Goal: Book appointment/travel/reservation

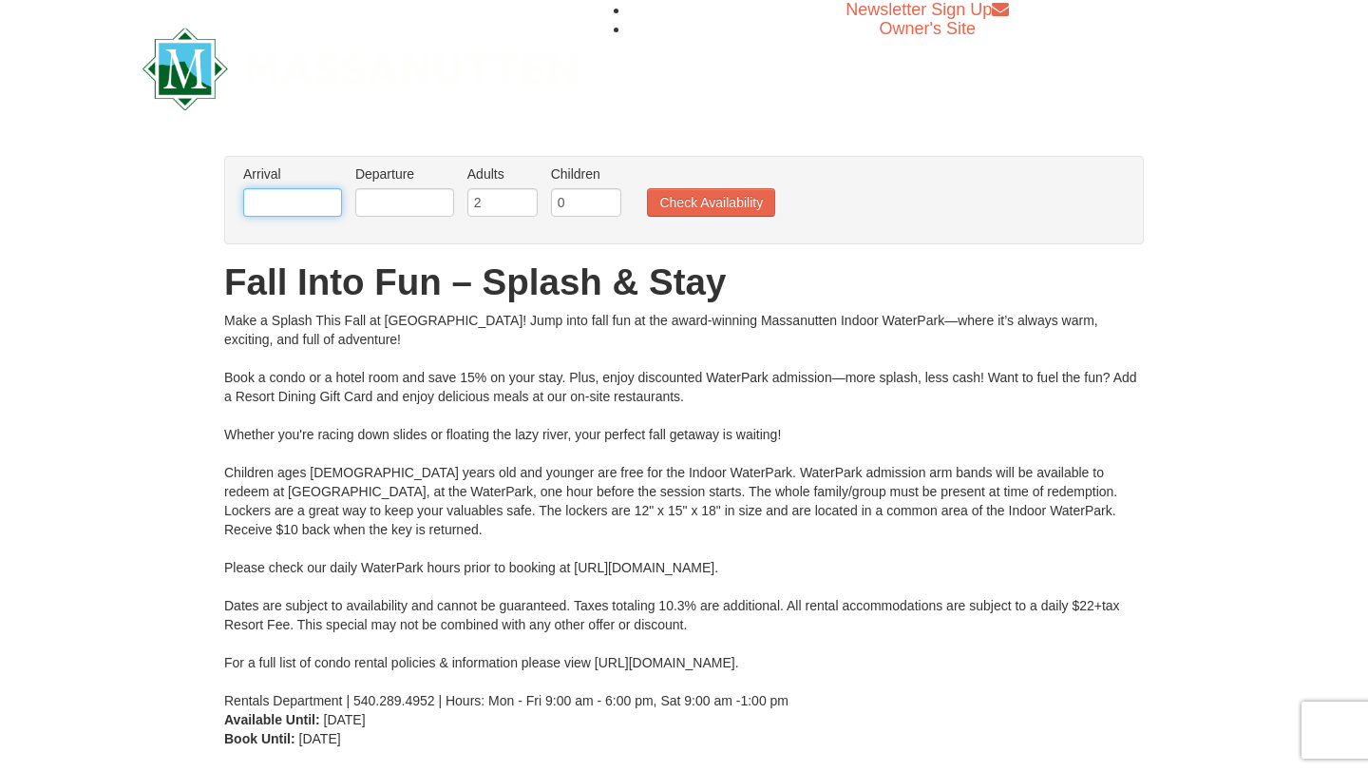
click at [314, 205] on input "text" at bounding box center [292, 202] width 99 height 29
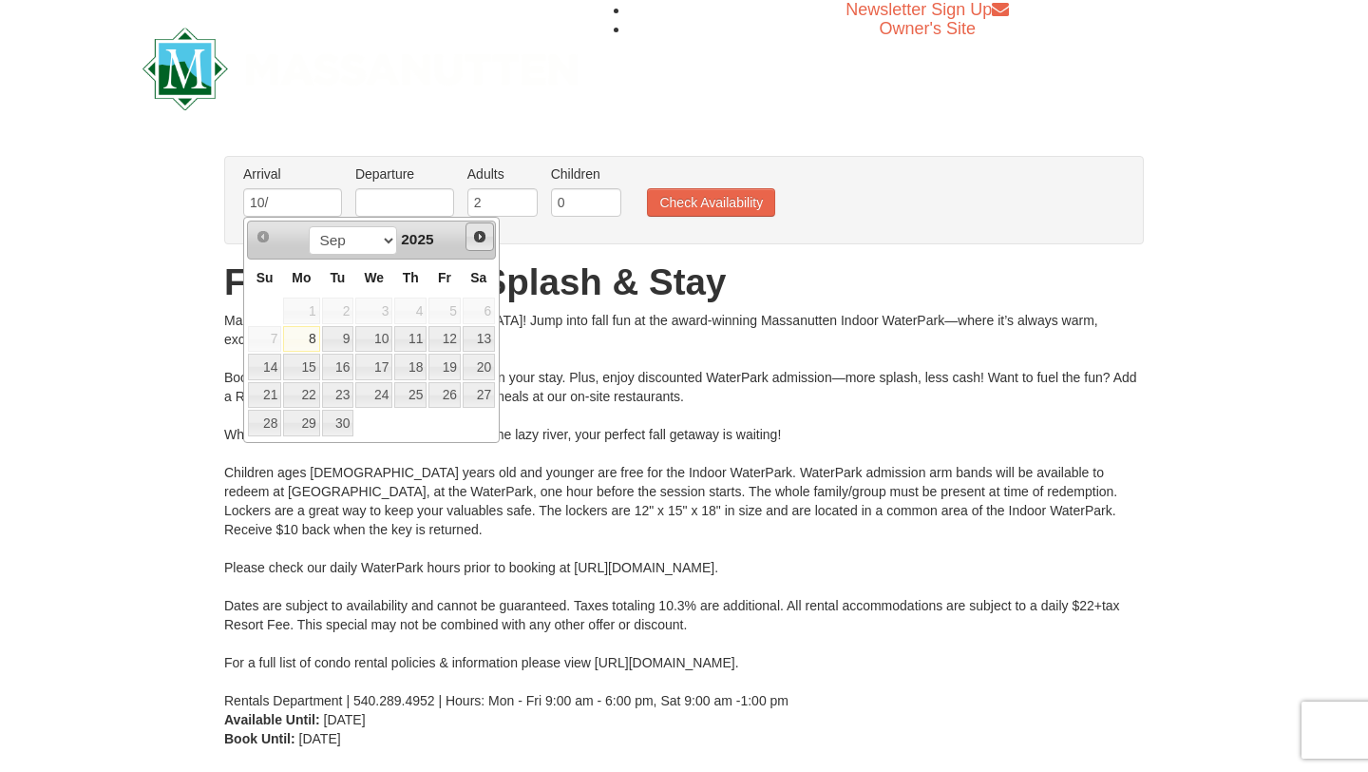
click at [480, 237] on span "Next" at bounding box center [479, 236] width 15 height 15
click at [483, 340] on link "11" at bounding box center [479, 339] width 32 height 27
type input "[DATE]"
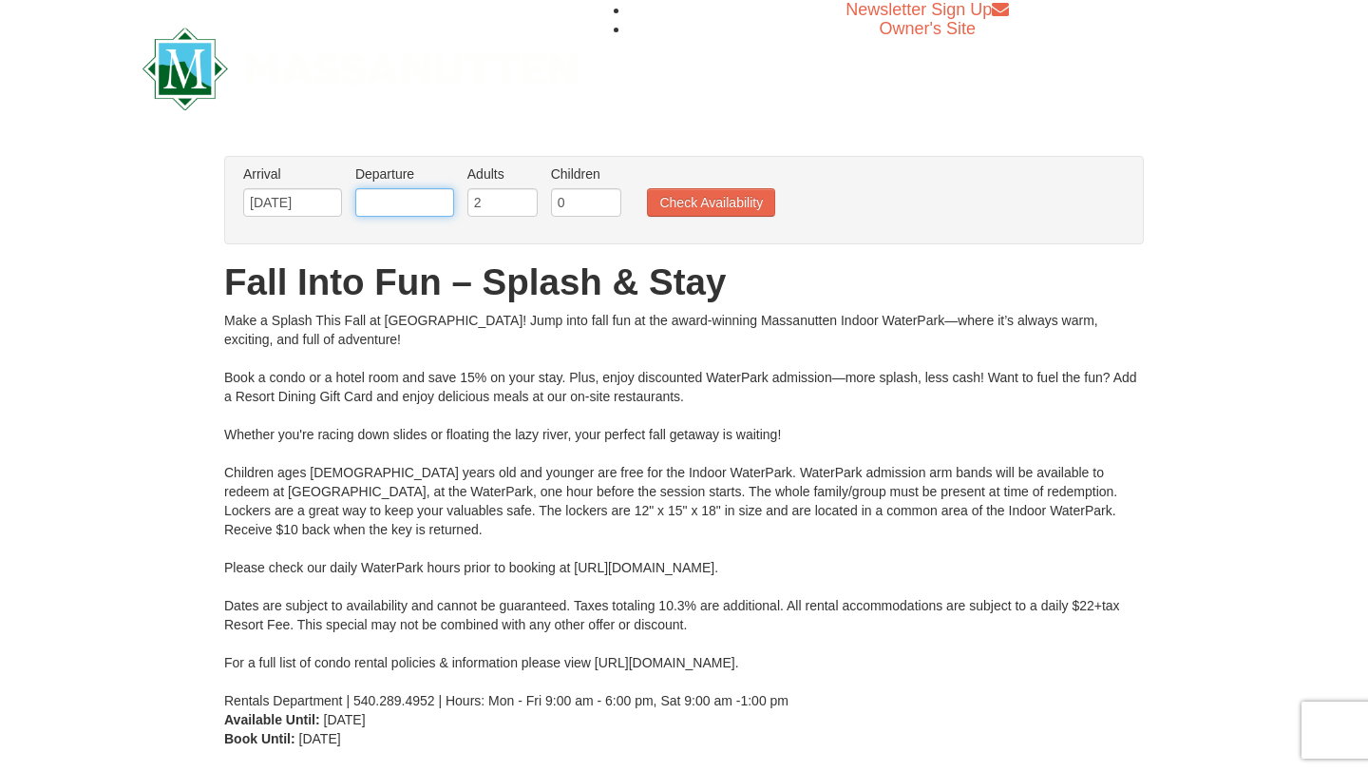
click at [421, 207] on input "text" at bounding box center [404, 202] width 99 height 29
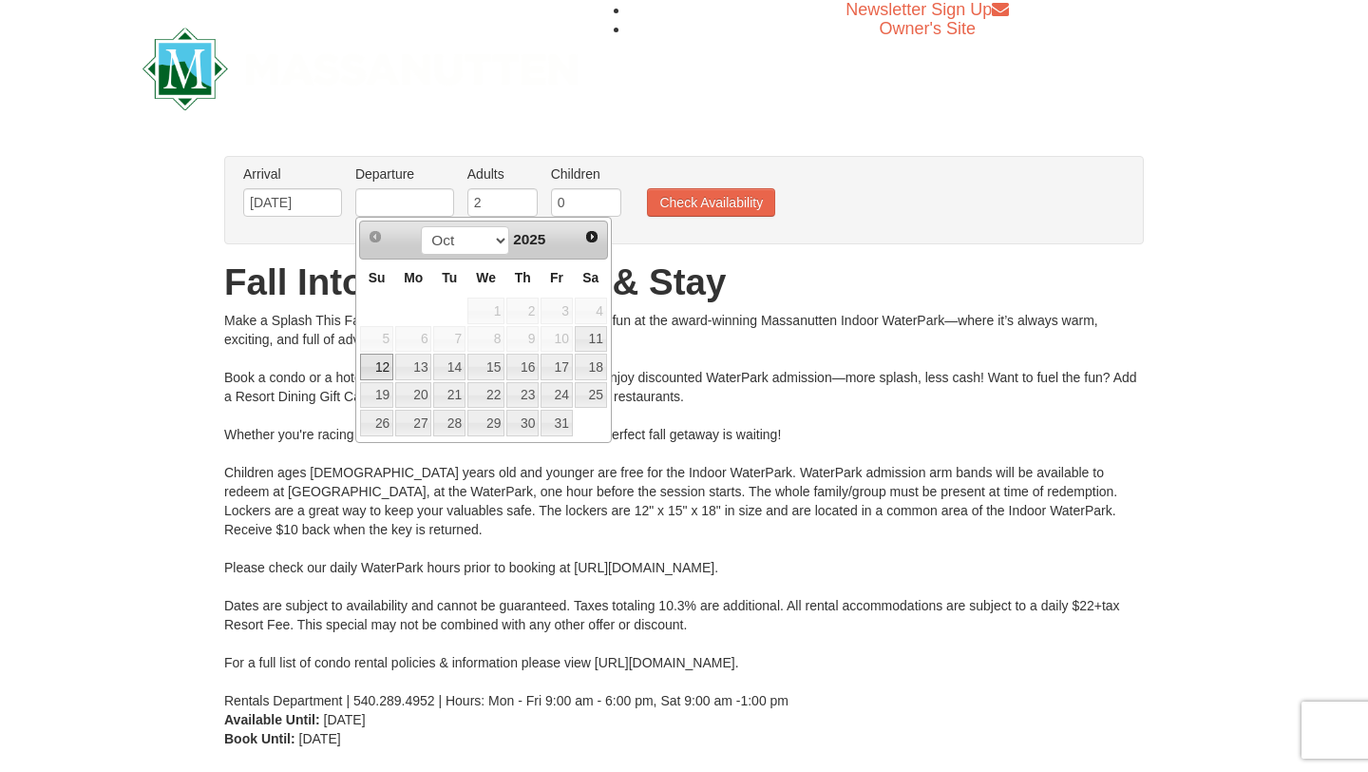
click at [385, 370] on link "12" at bounding box center [376, 366] width 33 height 27
type input "[DATE]"
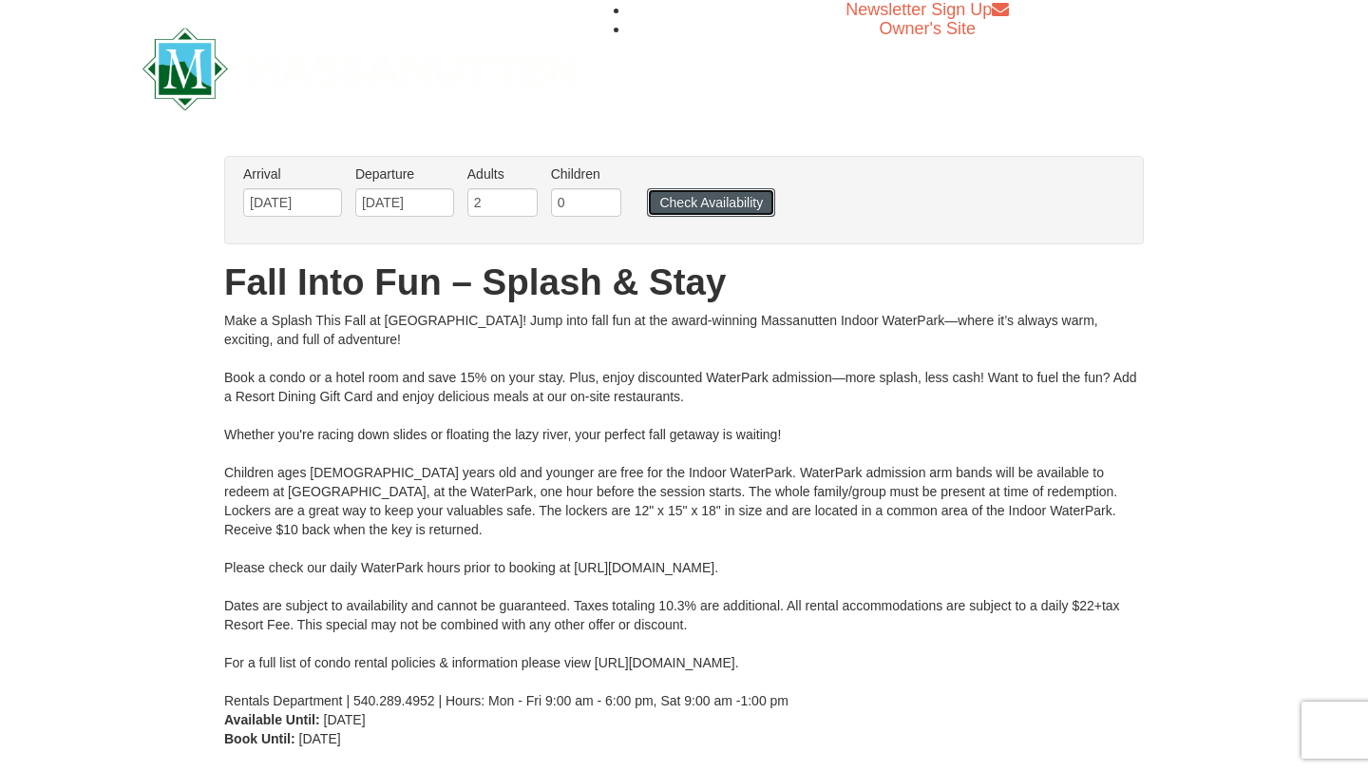
click at [701, 201] on button "Check Availability" at bounding box center [711, 202] width 128 height 29
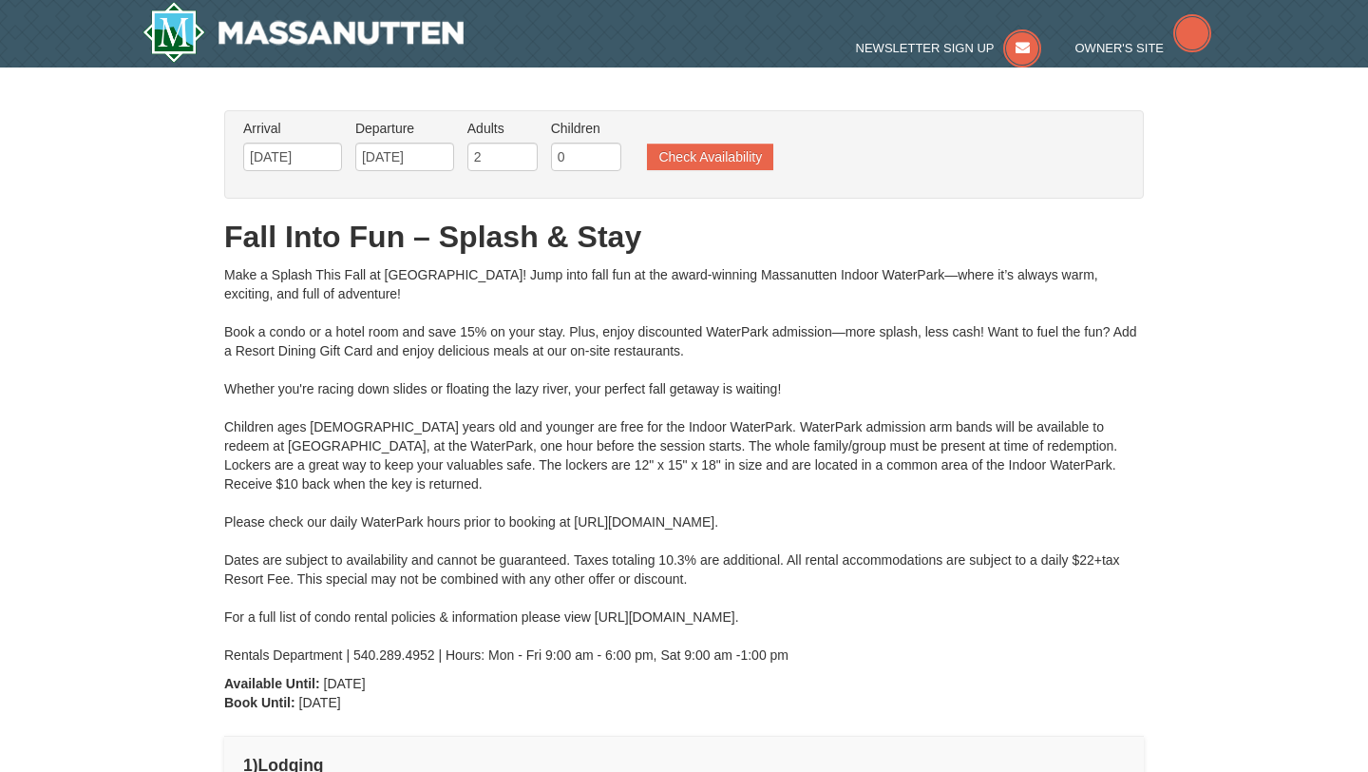
type input "[DATE]"
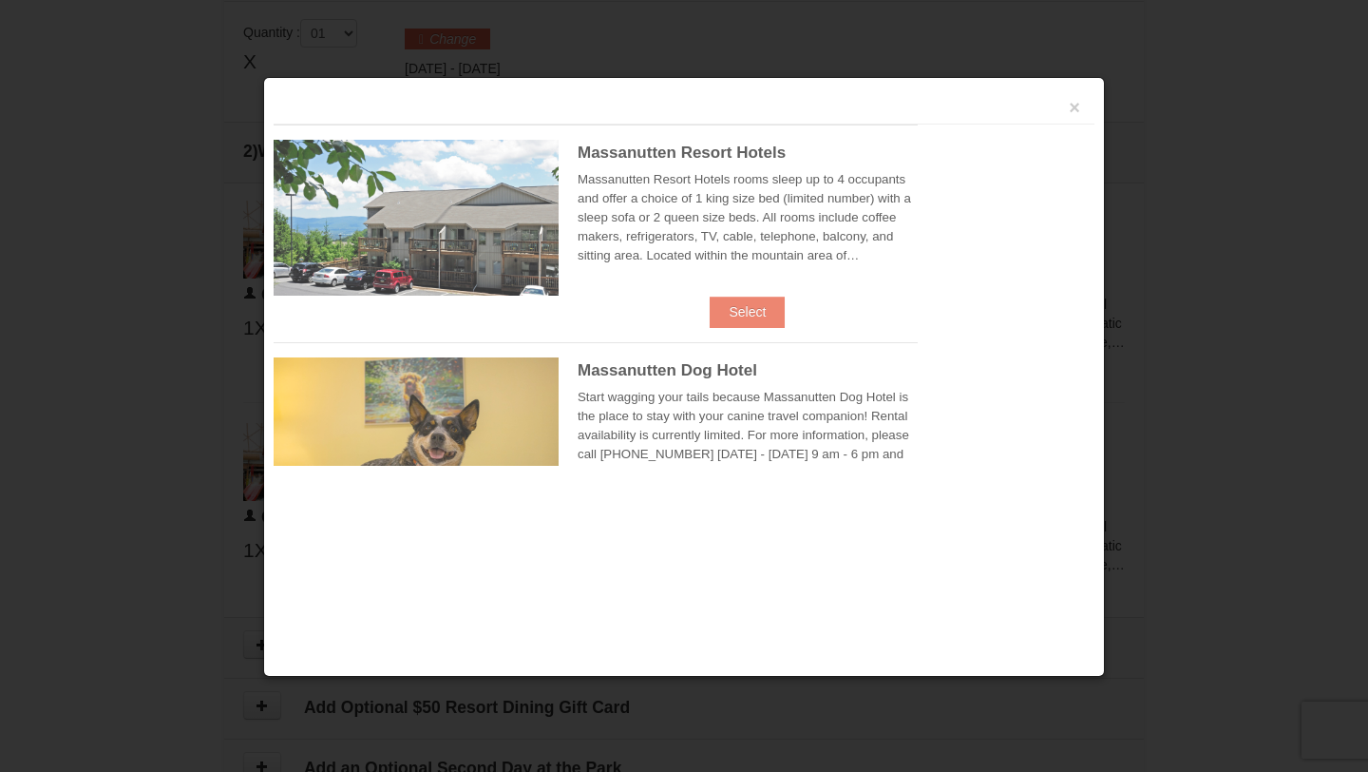
scroll to position [811, 0]
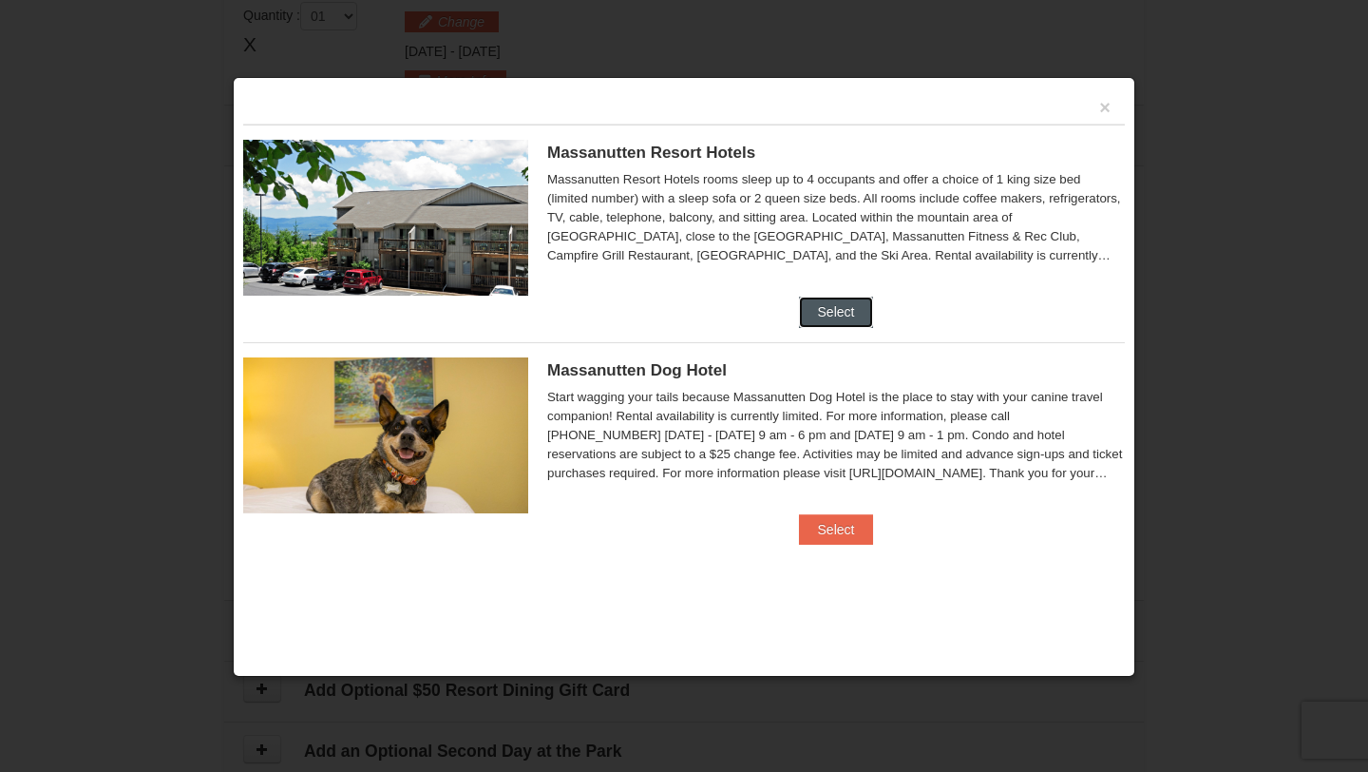
click at [826, 306] on button "Select" at bounding box center [836, 311] width 75 height 30
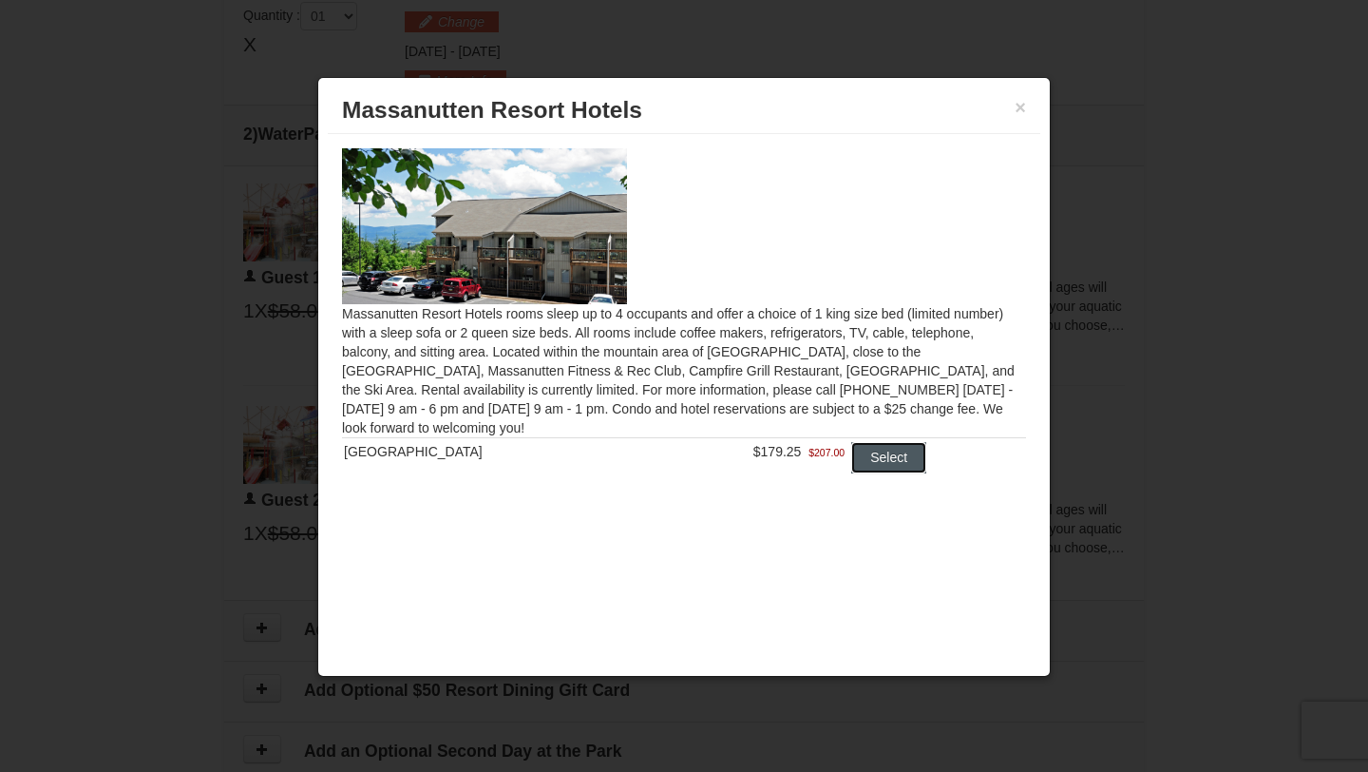
click at [900, 452] on button "Select" at bounding box center [888, 457] width 75 height 30
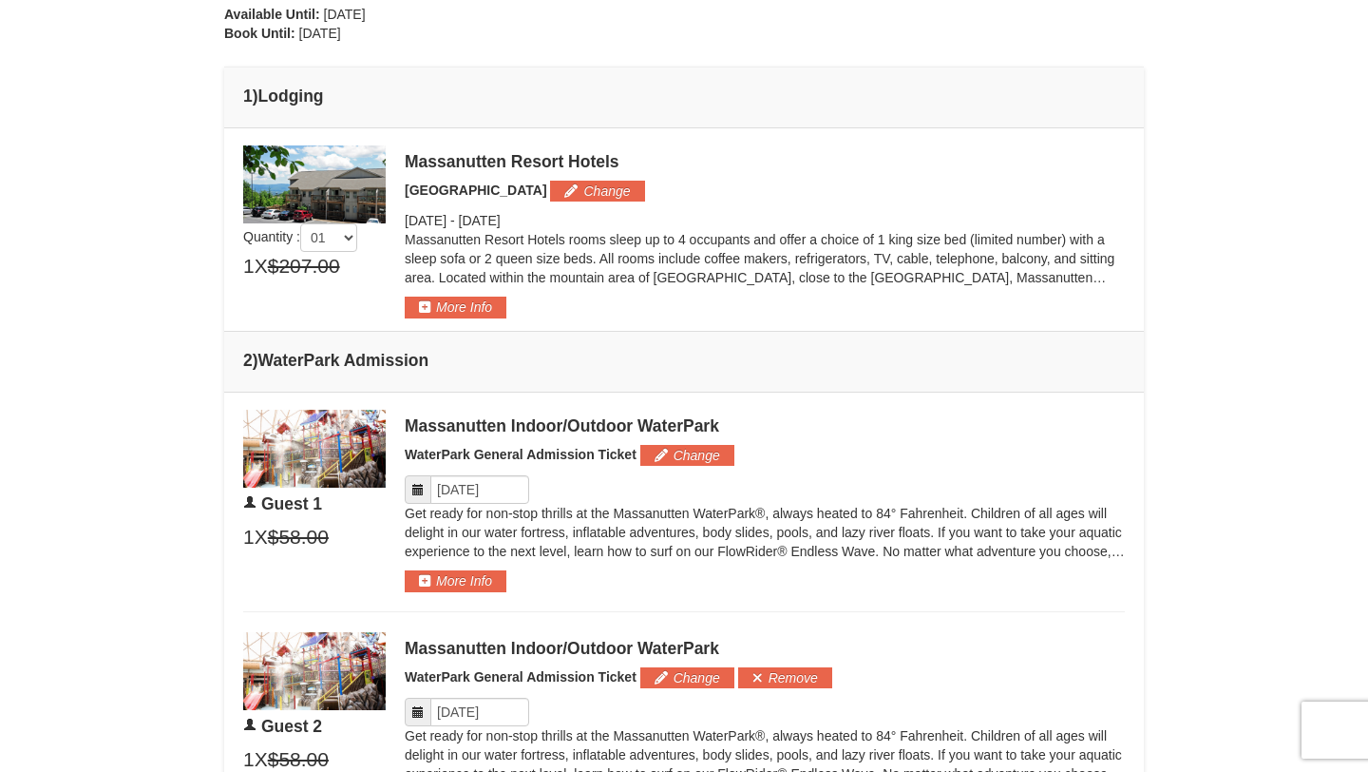
scroll to position [667, 0]
click at [471, 308] on button "More Info" at bounding box center [456, 307] width 102 height 21
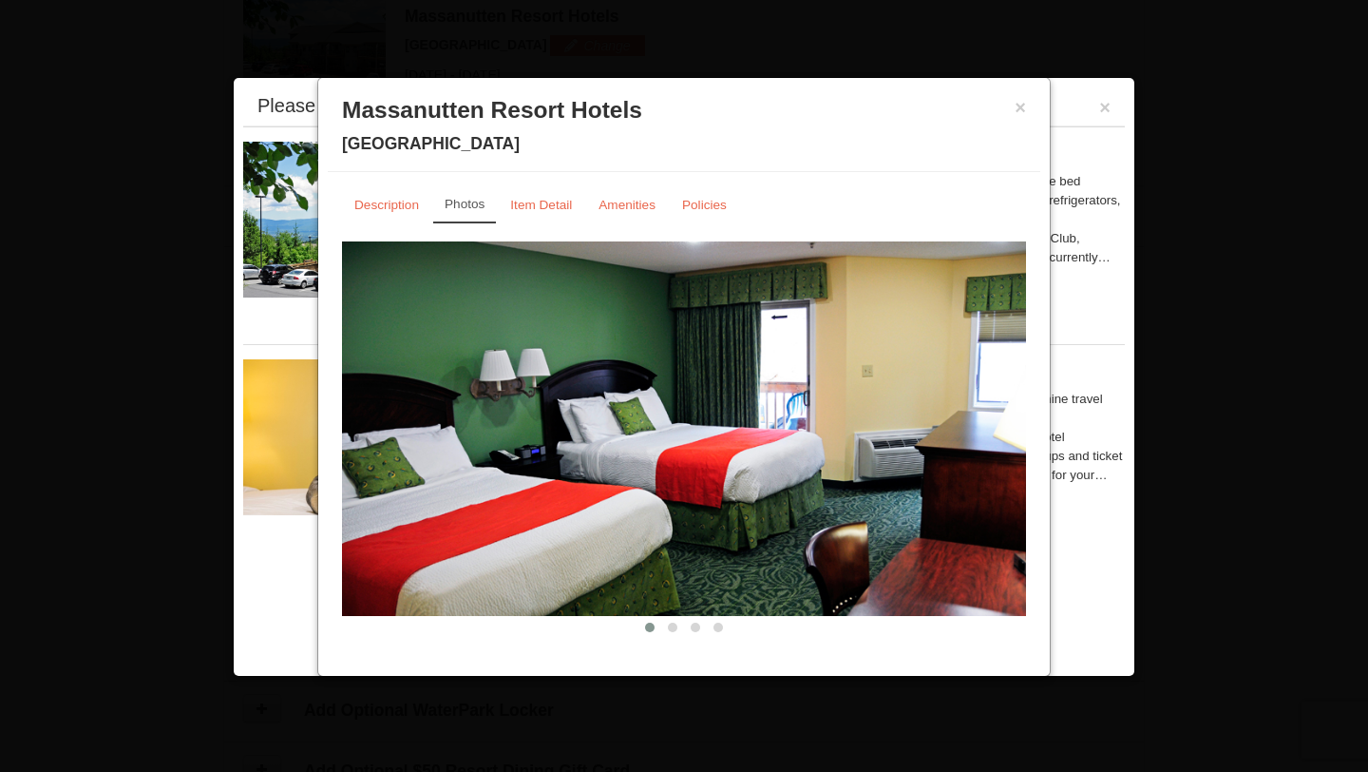
scroll to position [15, 0]
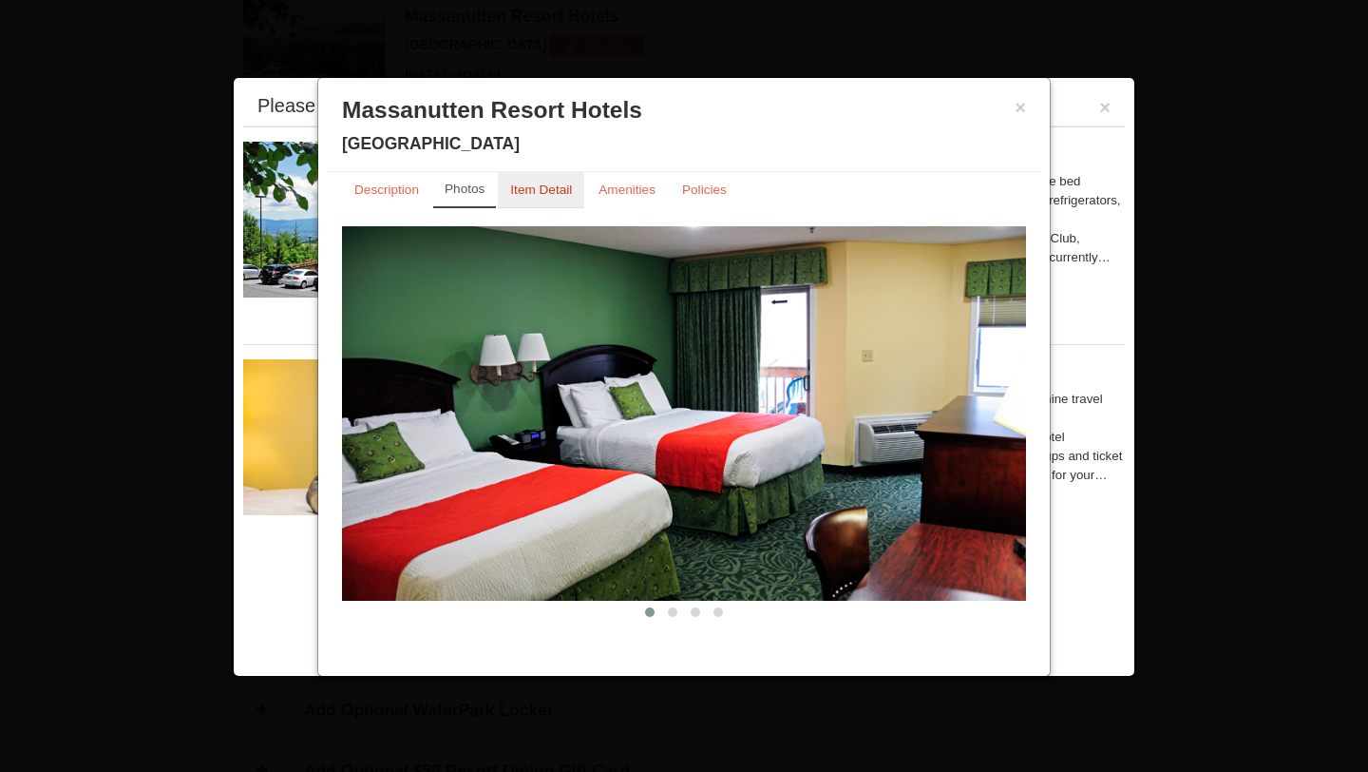
click at [548, 190] on small "Item Detail" at bounding box center [541, 189] width 62 height 14
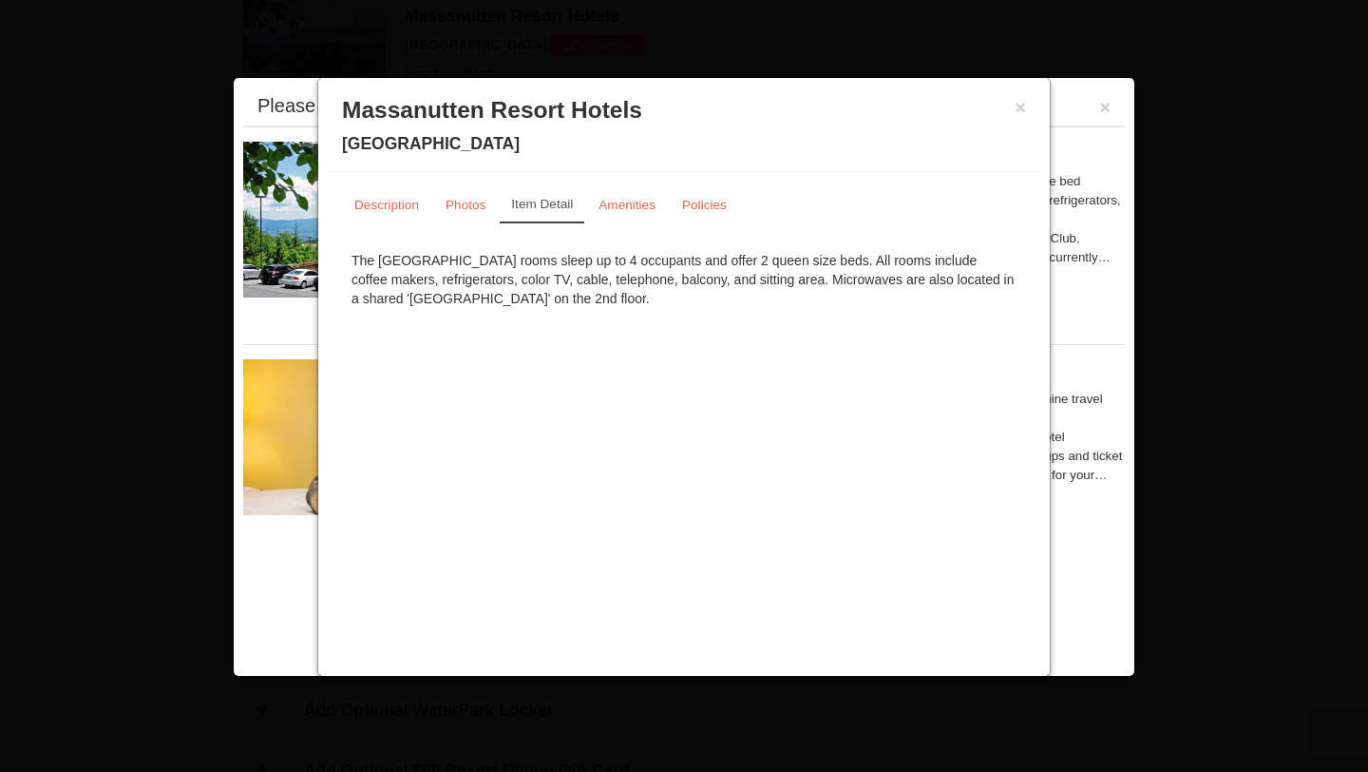
scroll to position [0, 0]
click at [466, 204] on small "Photos" at bounding box center [466, 205] width 40 height 14
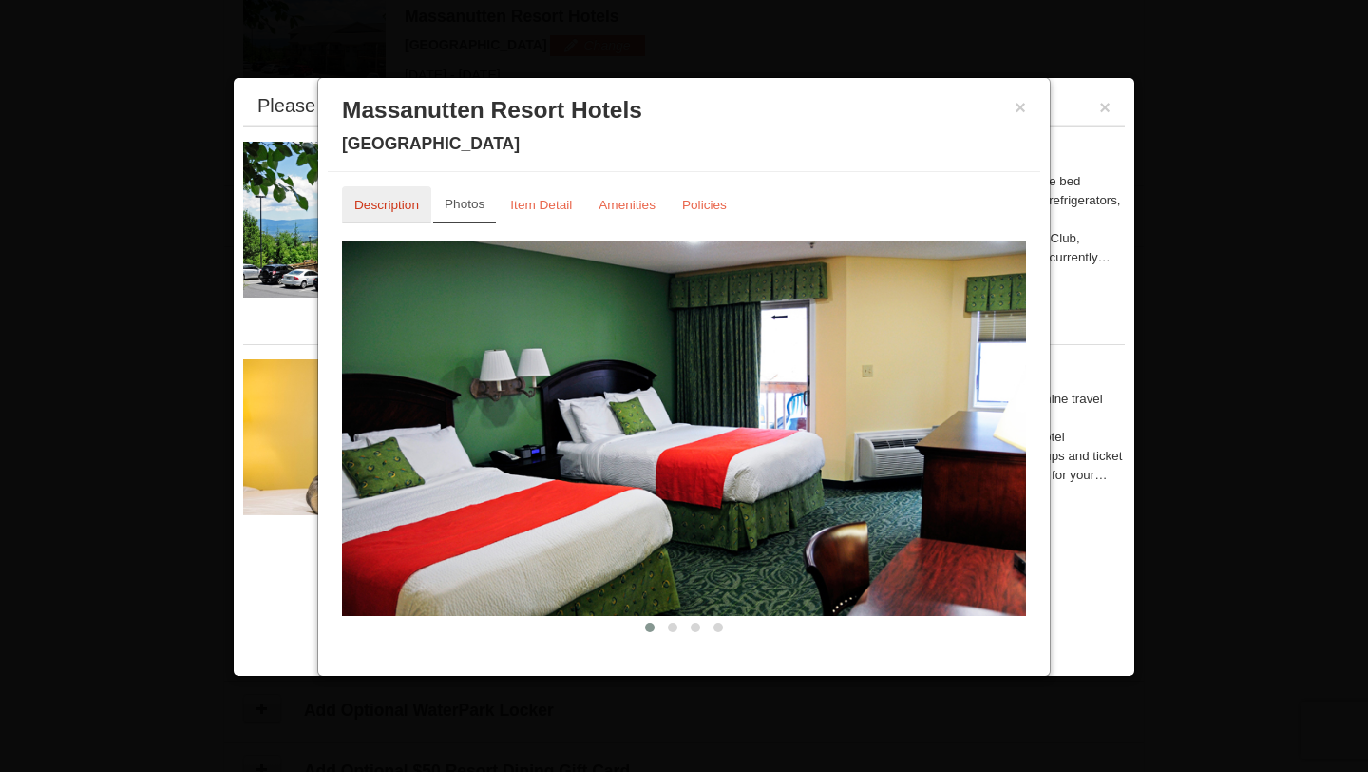
click at [402, 200] on small "Description" at bounding box center [386, 205] width 65 height 14
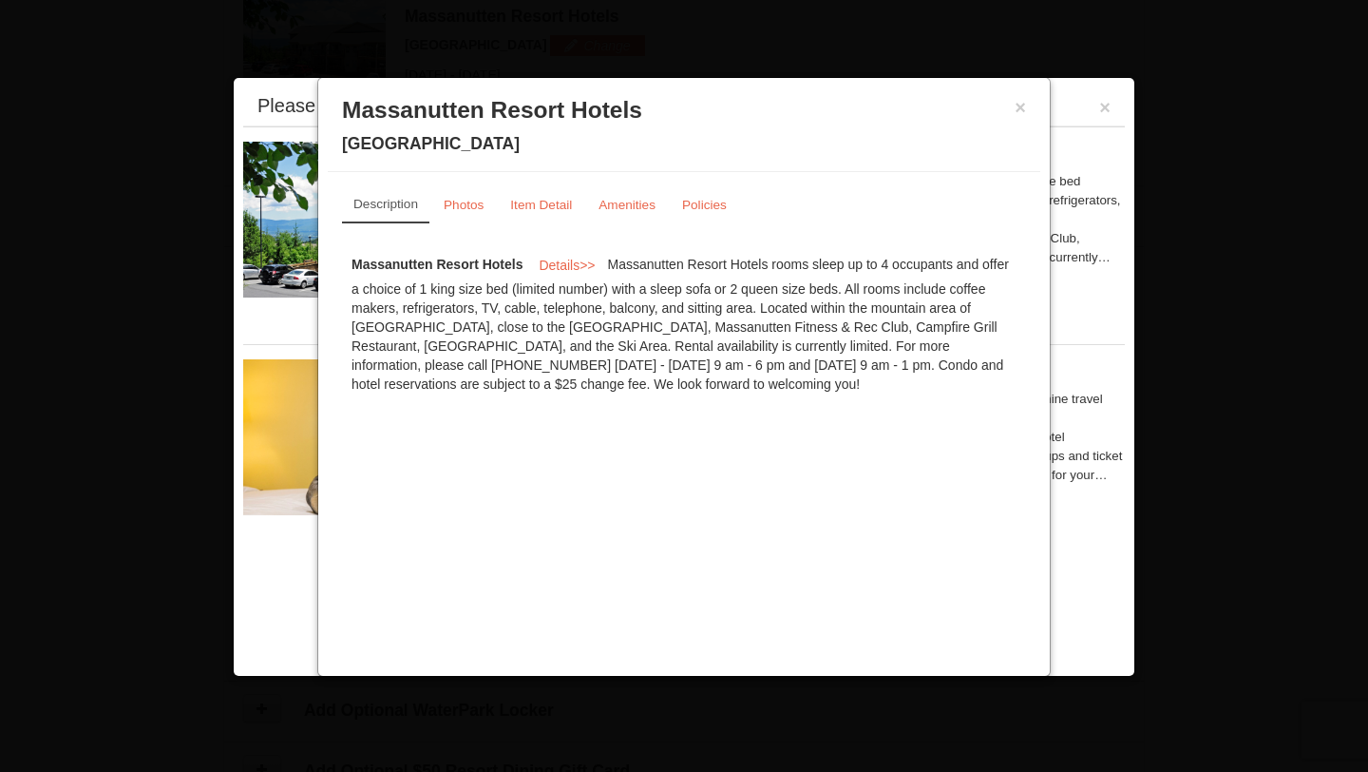
click at [1115, 394] on div "Start wagging your tails because Massanutten Dog Hotel is the place to stay wit…" at bounding box center [836, 437] width 578 height 95
click at [1020, 113] on button "×" at bounding box center [1020, 107] width 11 height 19
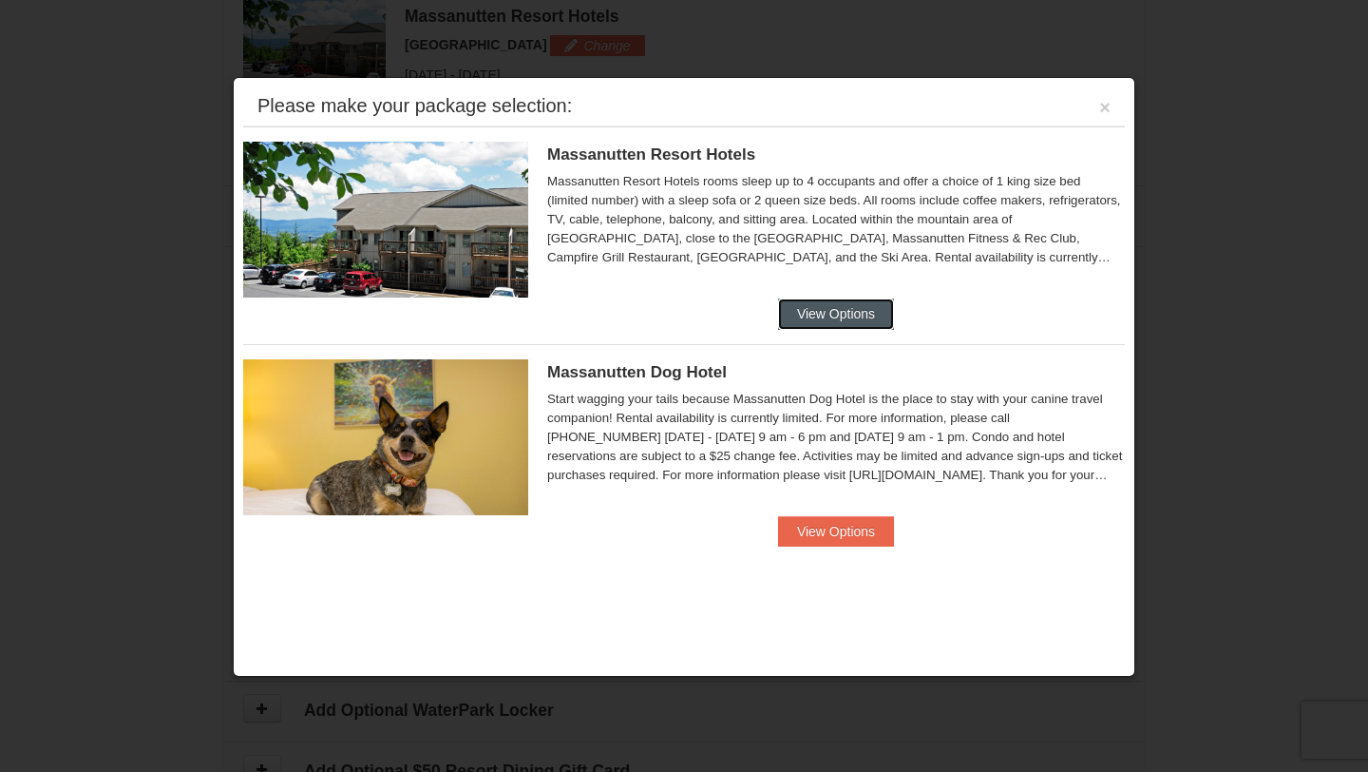
click at [848, 313] on button "View Options" at bounding box center [836, 313] width 116 height 30
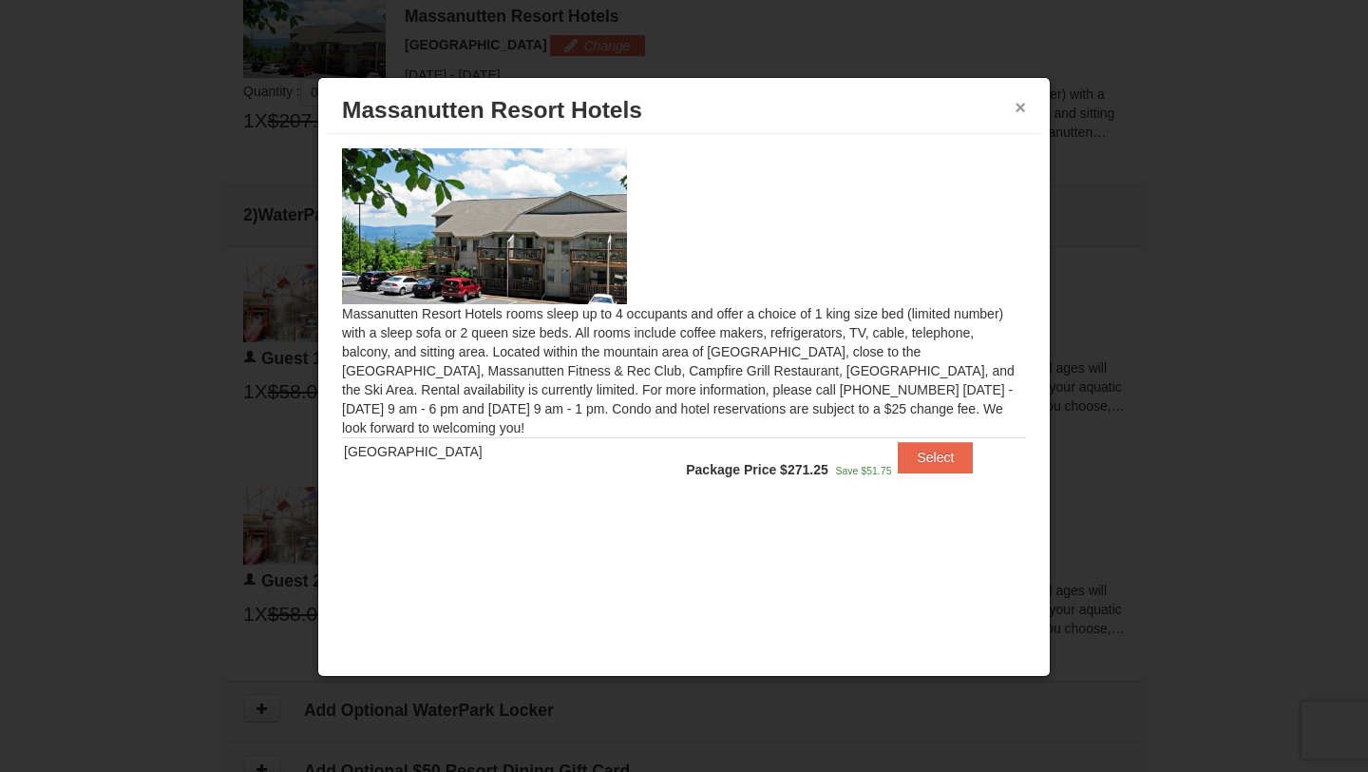
click at [1019, 103] on button "×" at bounding box center [1020, 107] width 11 height 19
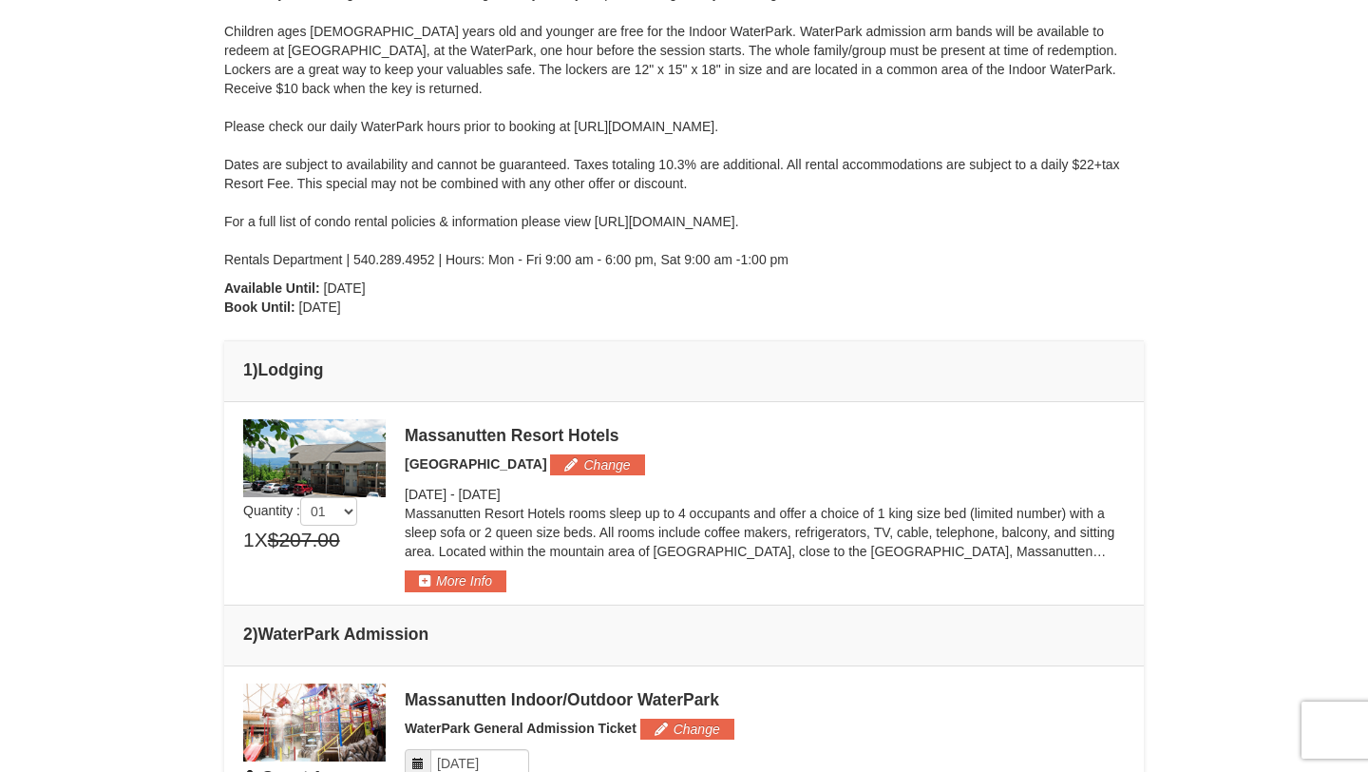
scroll to position [505, 0]
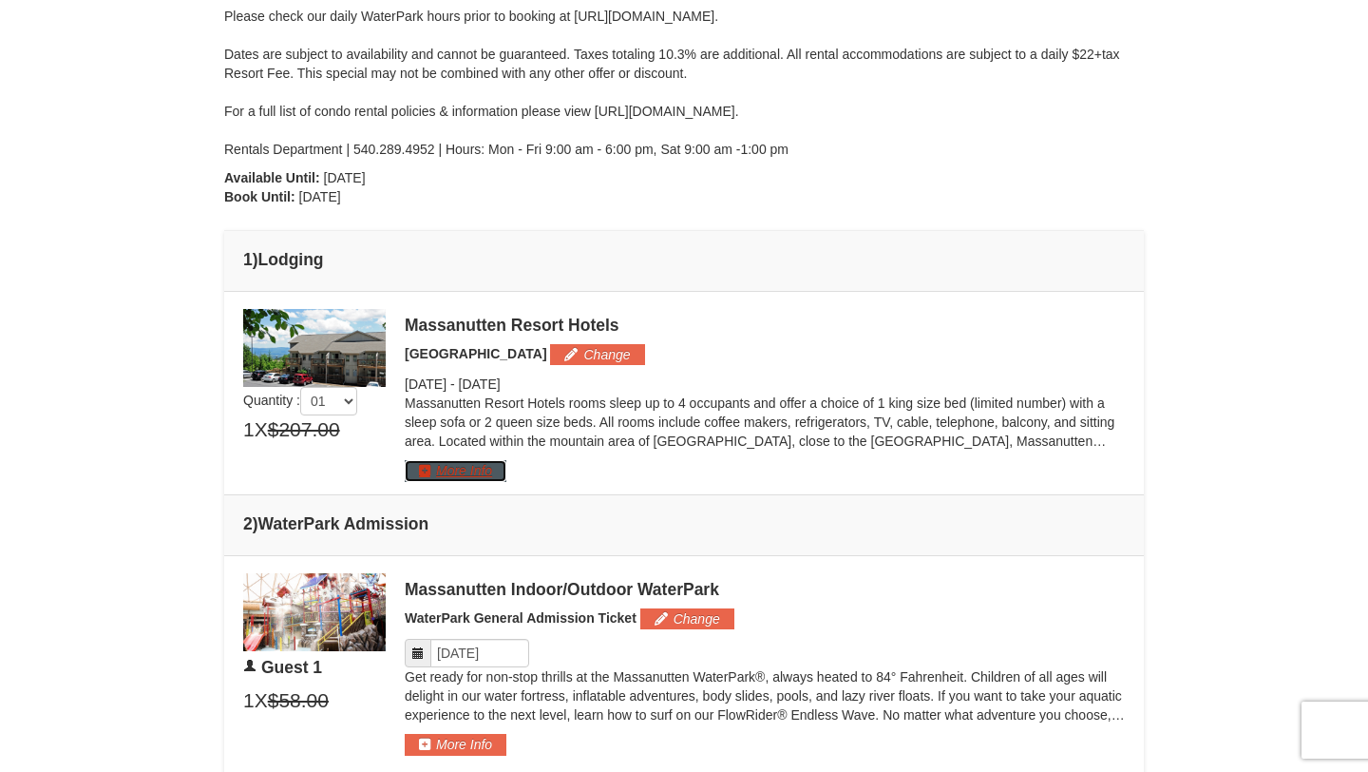
click at [463, 467] on button "More Info" at bounding box center [456, 470] width 102 height 21
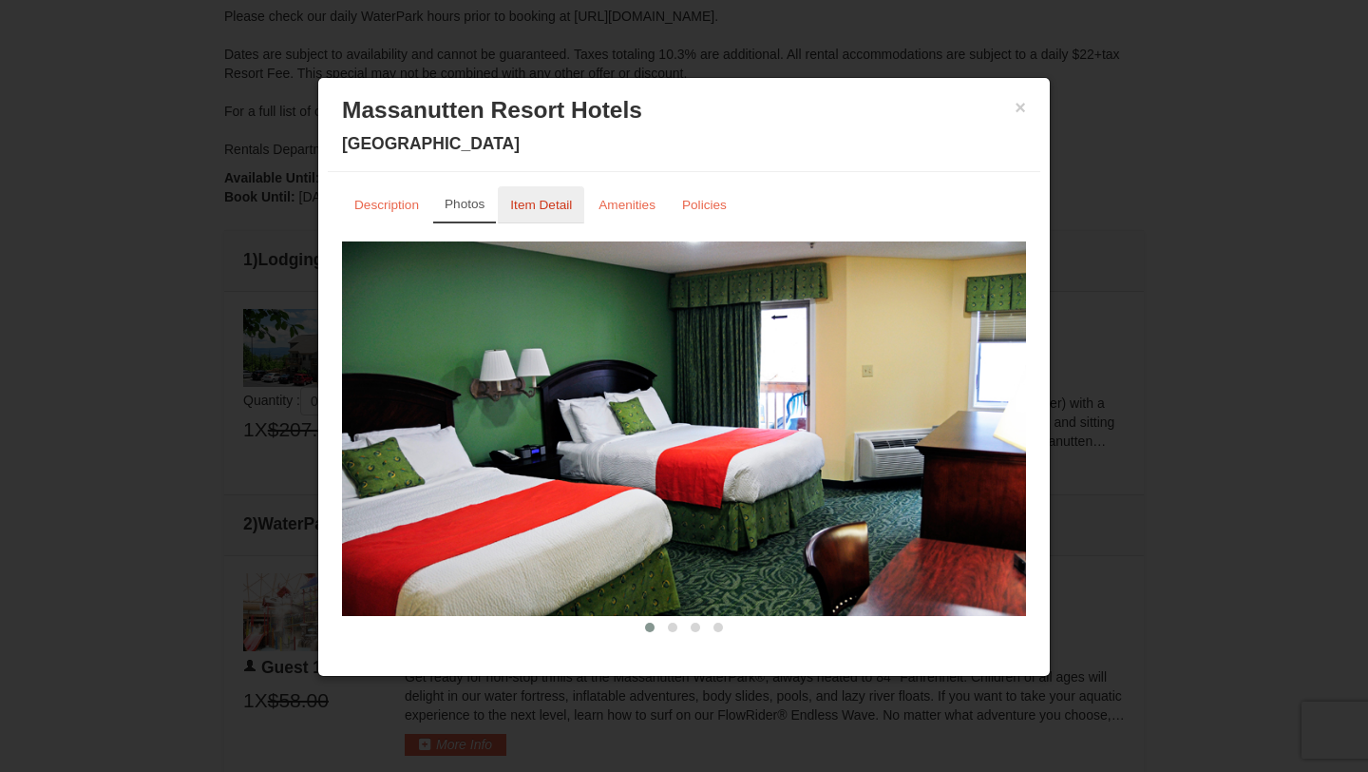
click at [561, 207] on small "Item Detail" at bounding box center [541, 205] width 62 height 14
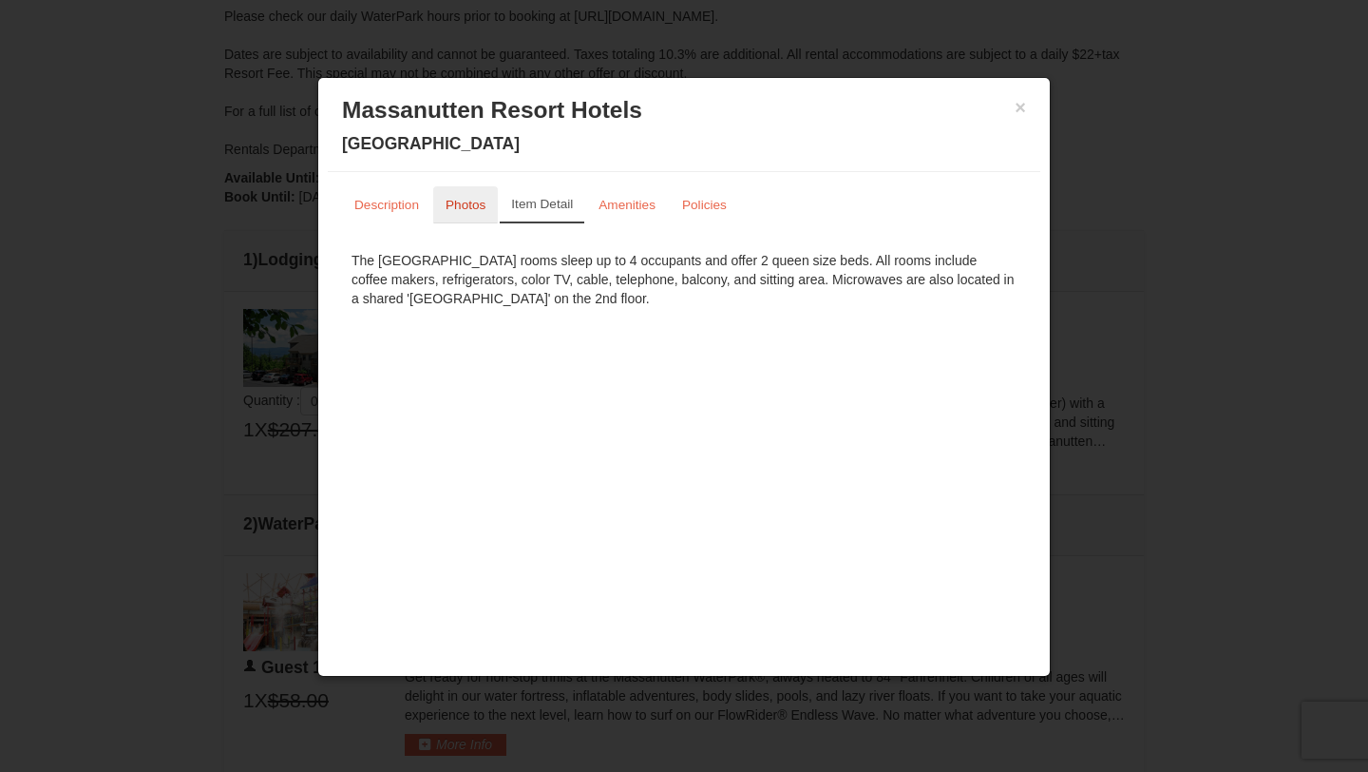
click at [472, 205] on small "Photos" at bounding box center [466, 205] width 40 height 14
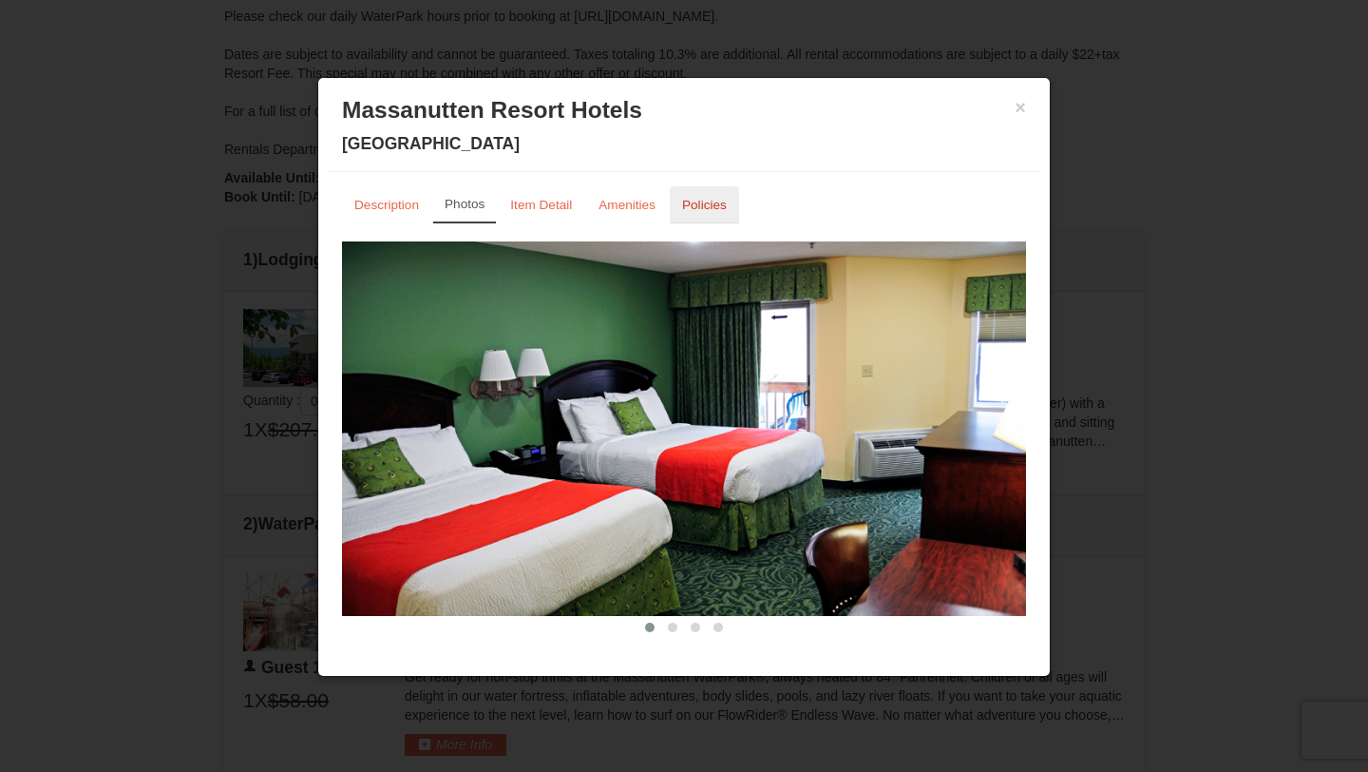
click at [693, 204] on small "Policies" at bounding box center [704, 205] width 45 height 14
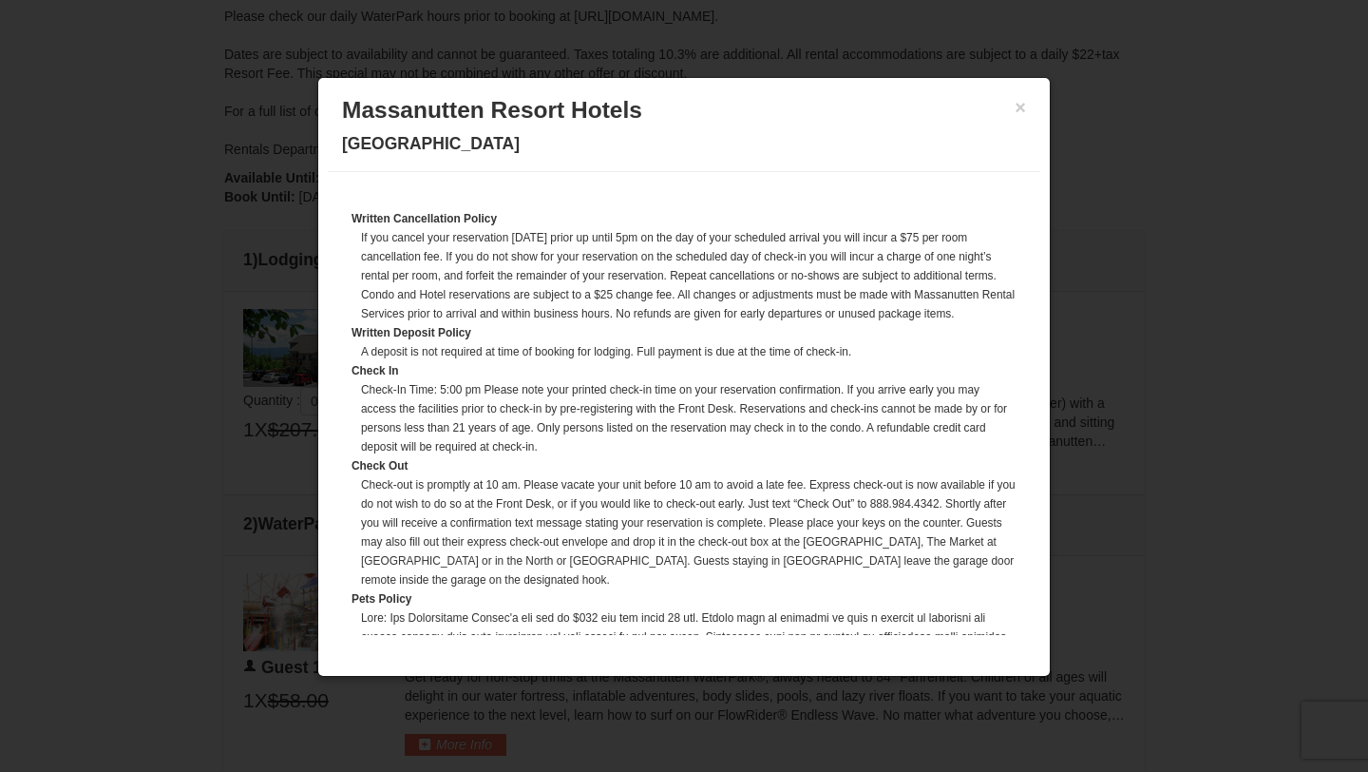
scroll to position [0, 0]
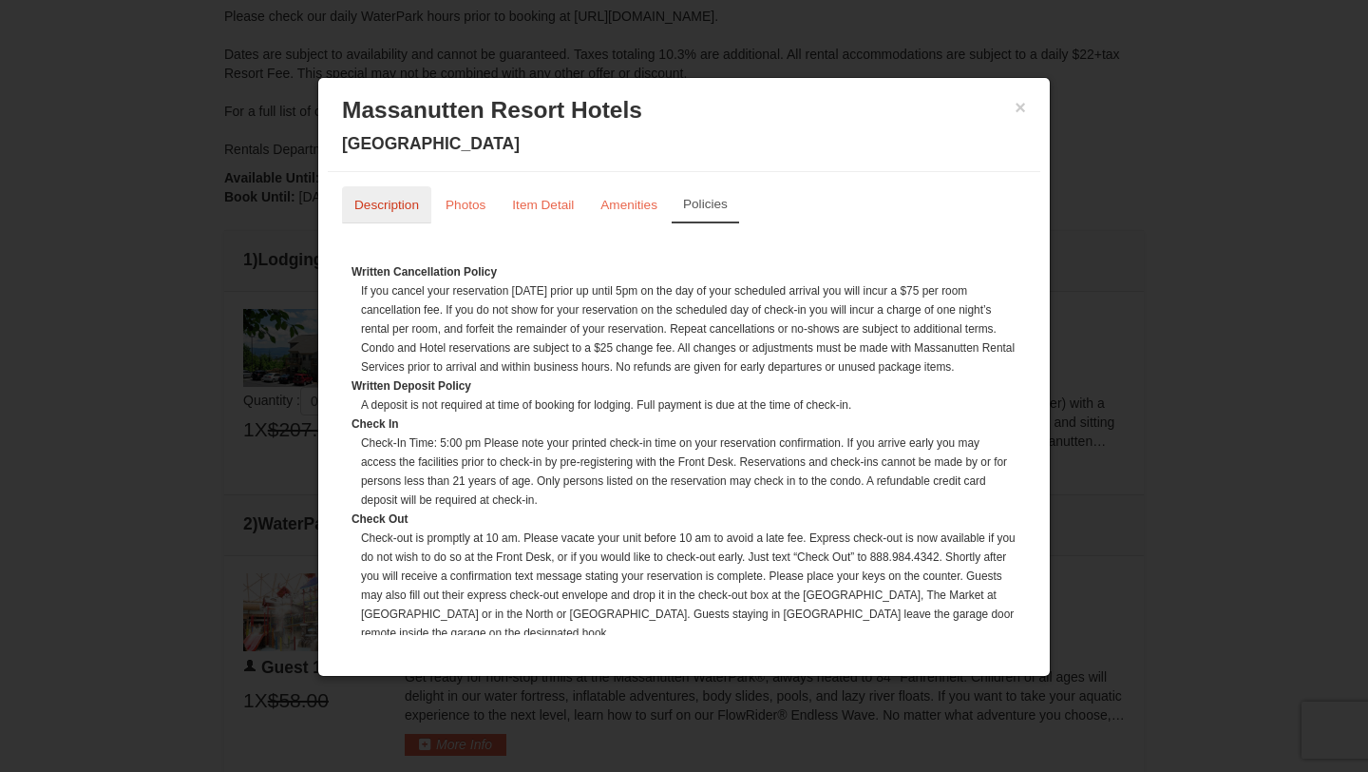
click at [402, 200] on small "Description" at bounding box center [386, 205] width 65 height 14
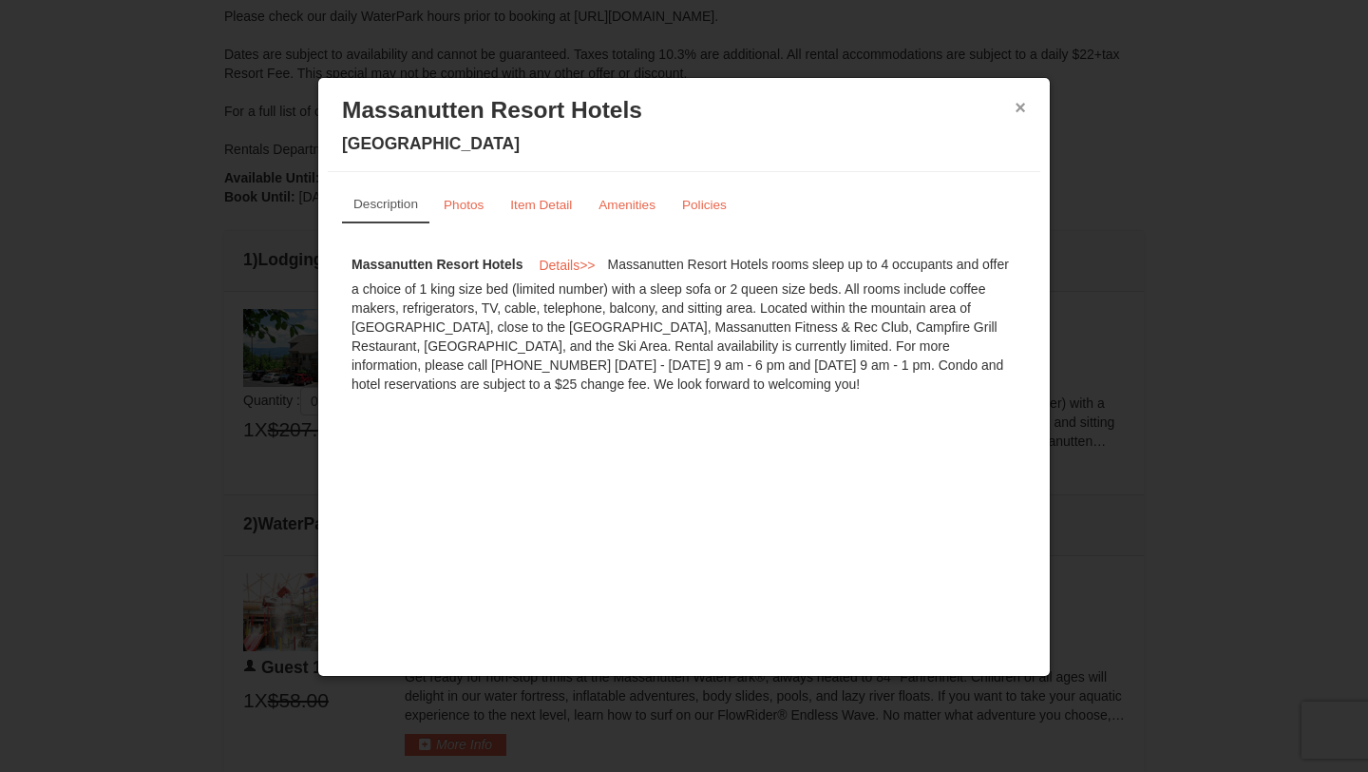
click at [1020, 107] on button "×" at bounding box center [1020, 107] width 11 height 19
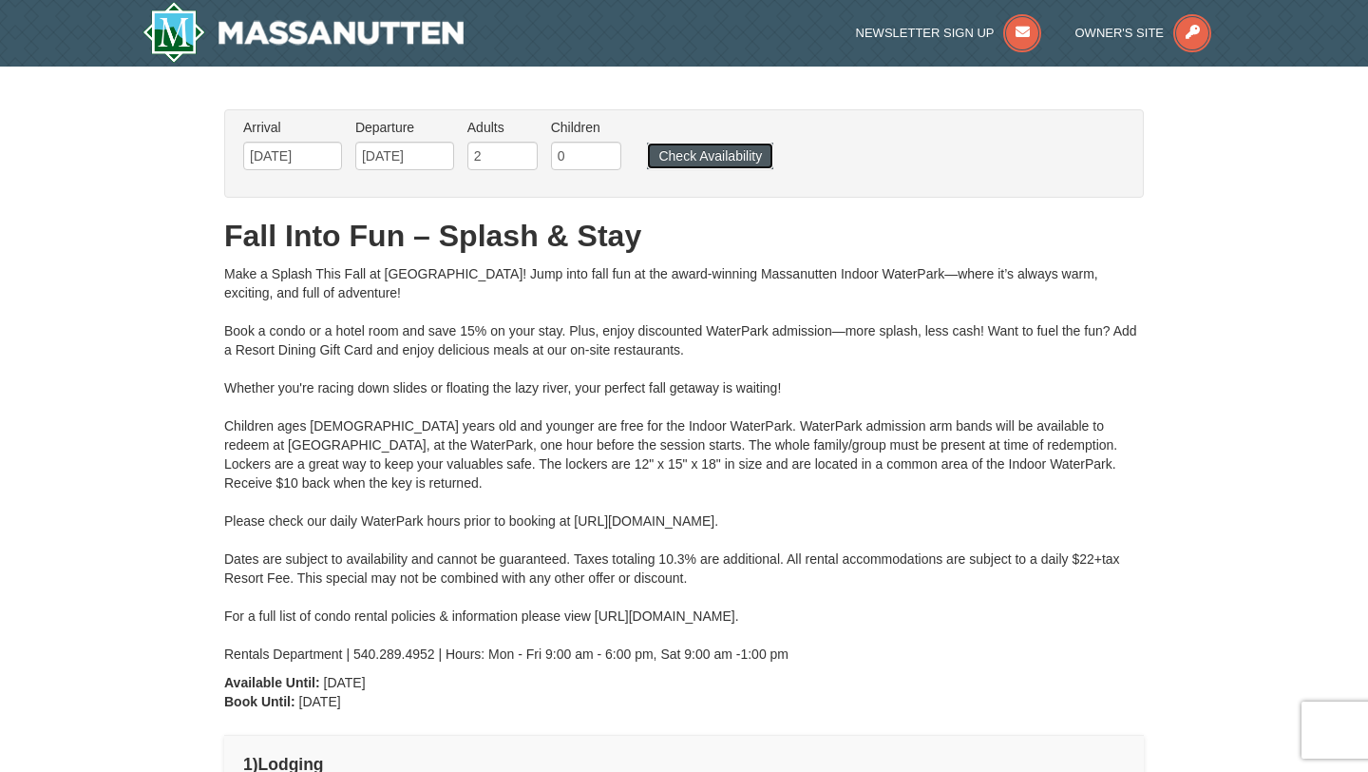
click at [693, 162] on button "Check Availability" at bounding box center [710, 156] width 126 height 27
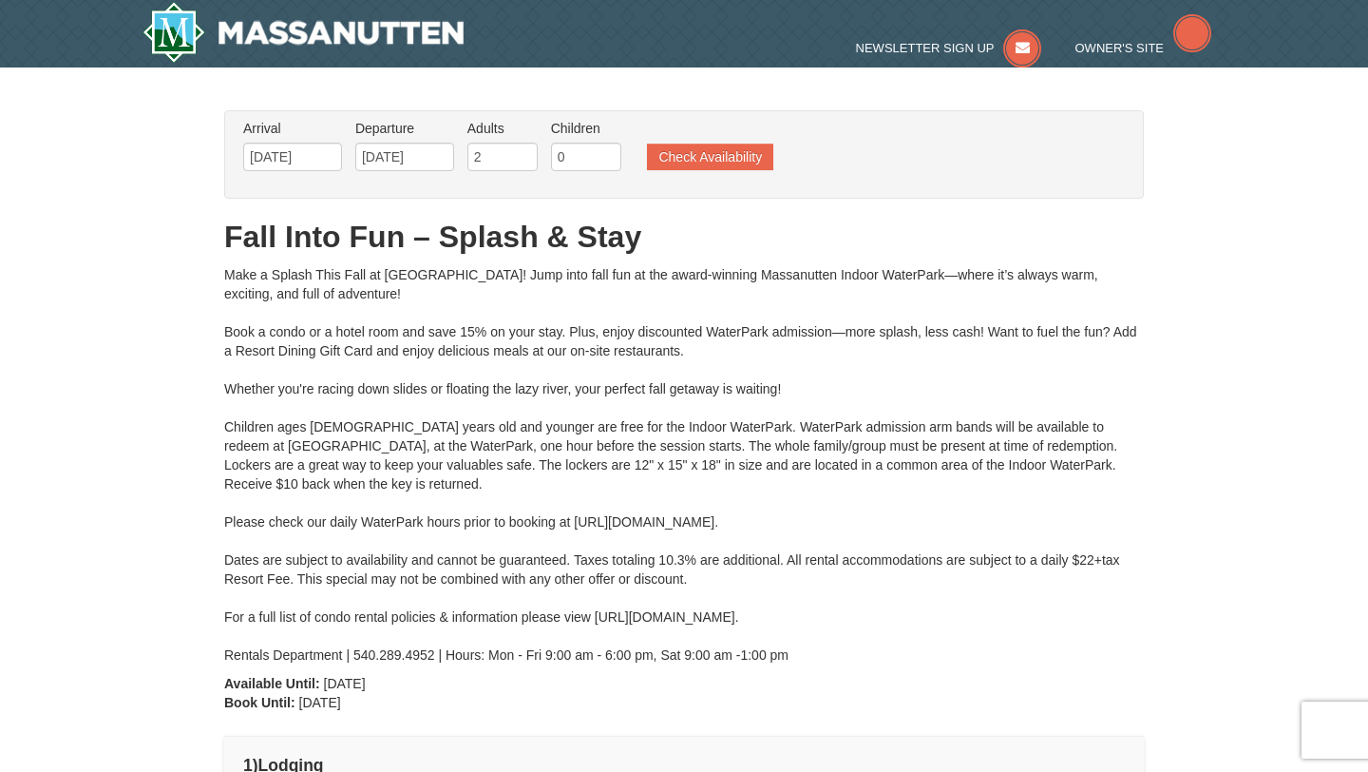
type input "[DATE]"
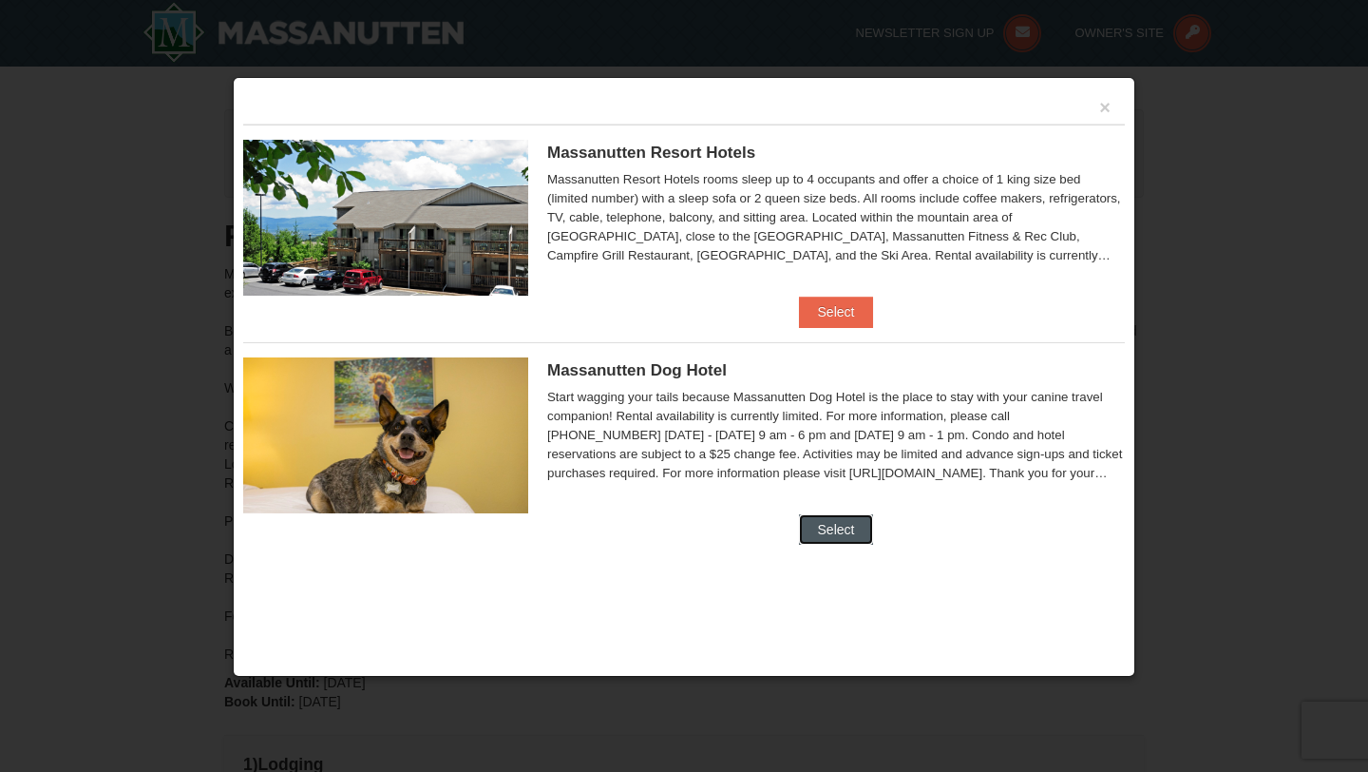
click at [818, 521] on button "Select" at bounding box center [836, 529] width 75 height 30
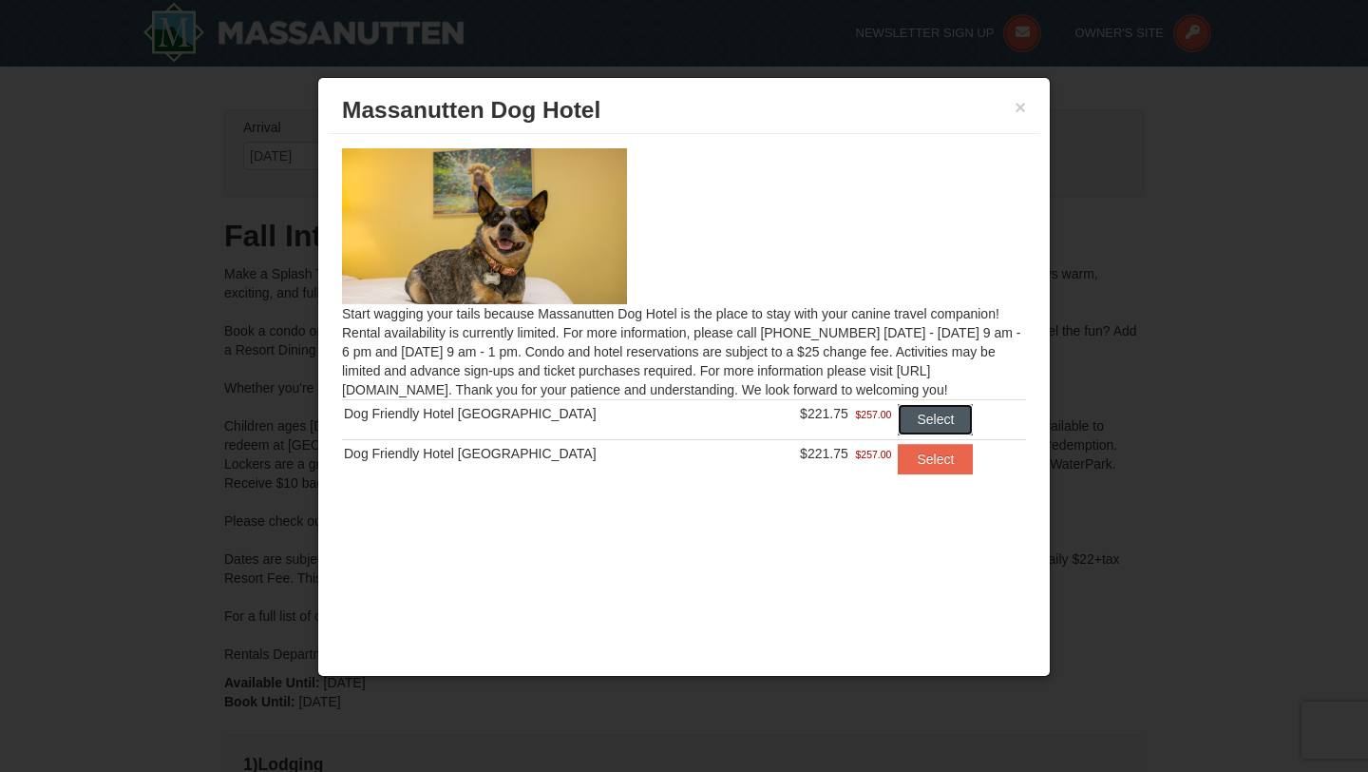
click at [923, 425] on button "Select" at bounding box center [935, 419] width 75 height 30
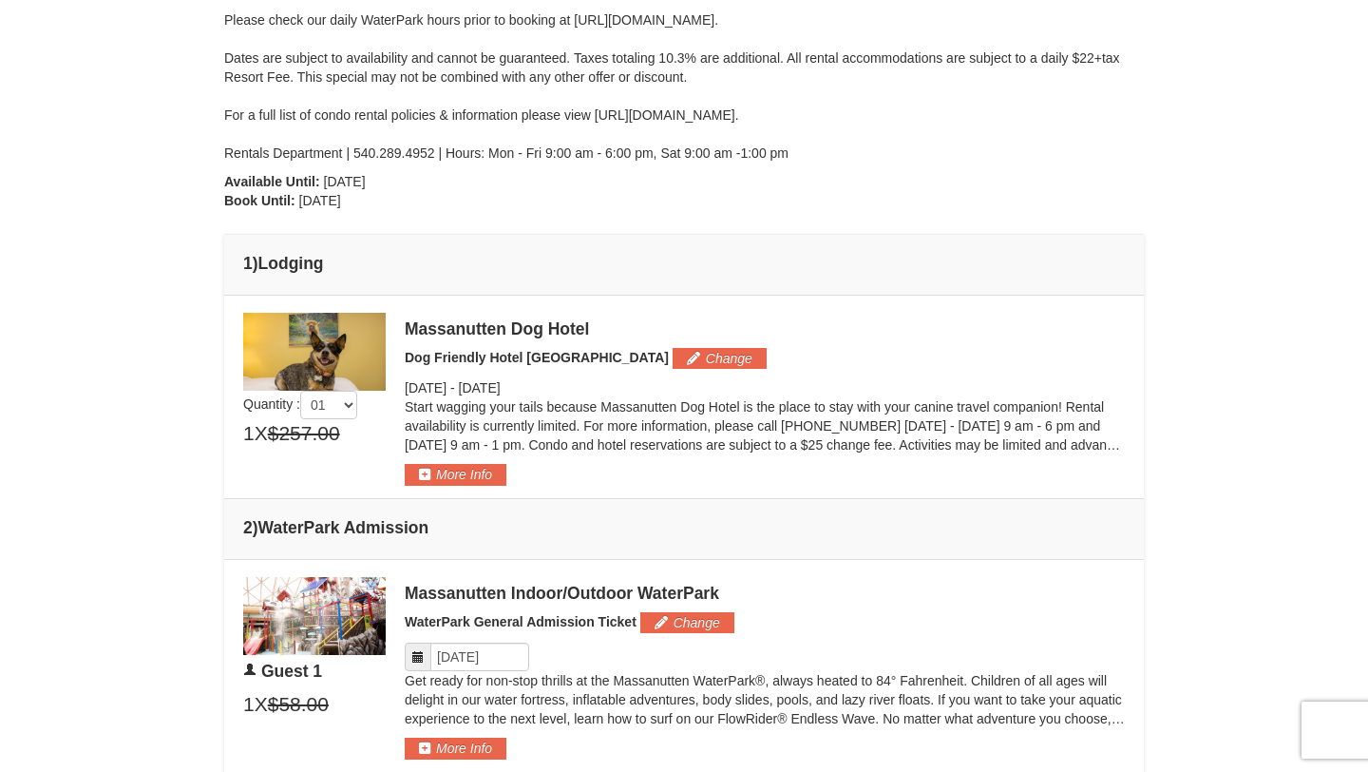
scroll to position [511, 0]
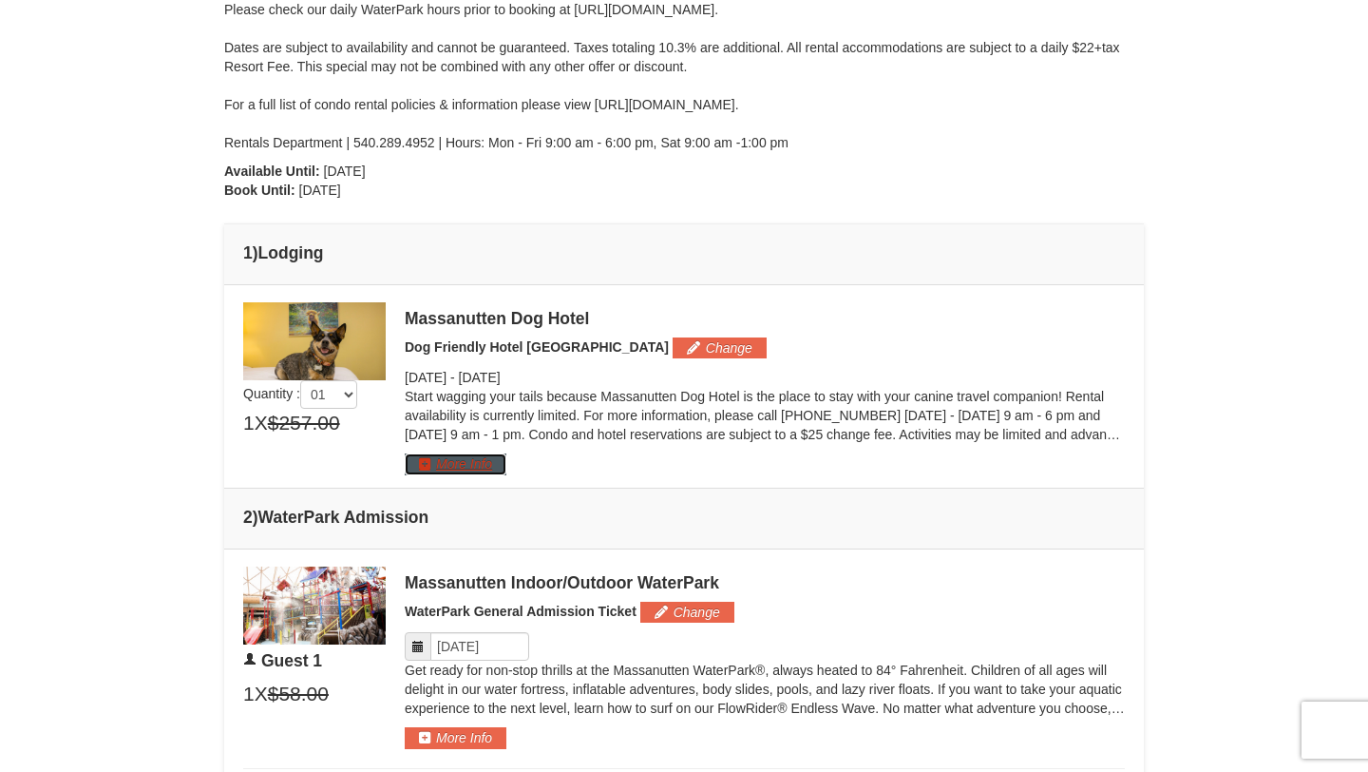
click at [467, 463] on button "More Info" at bounding box center [456, 463] width 102 height 21
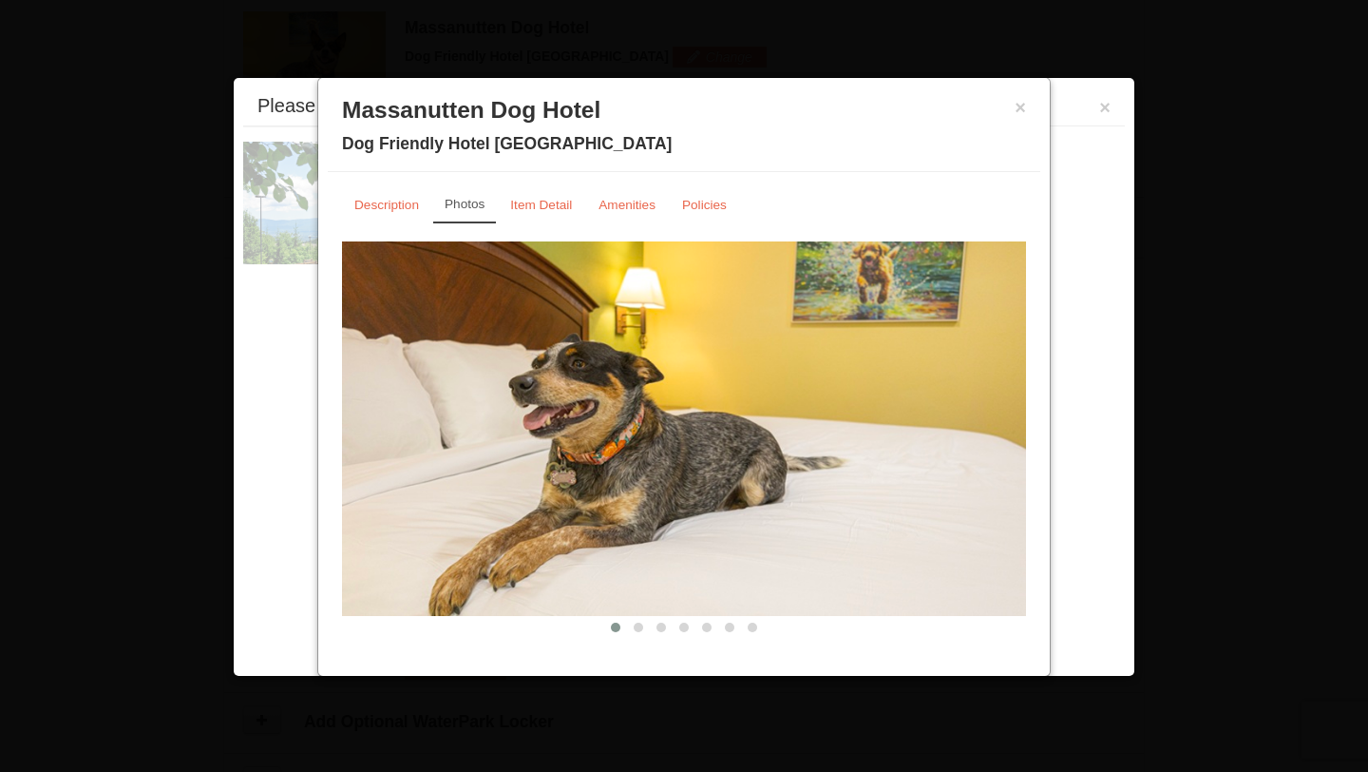
scroll to position [813, 0]
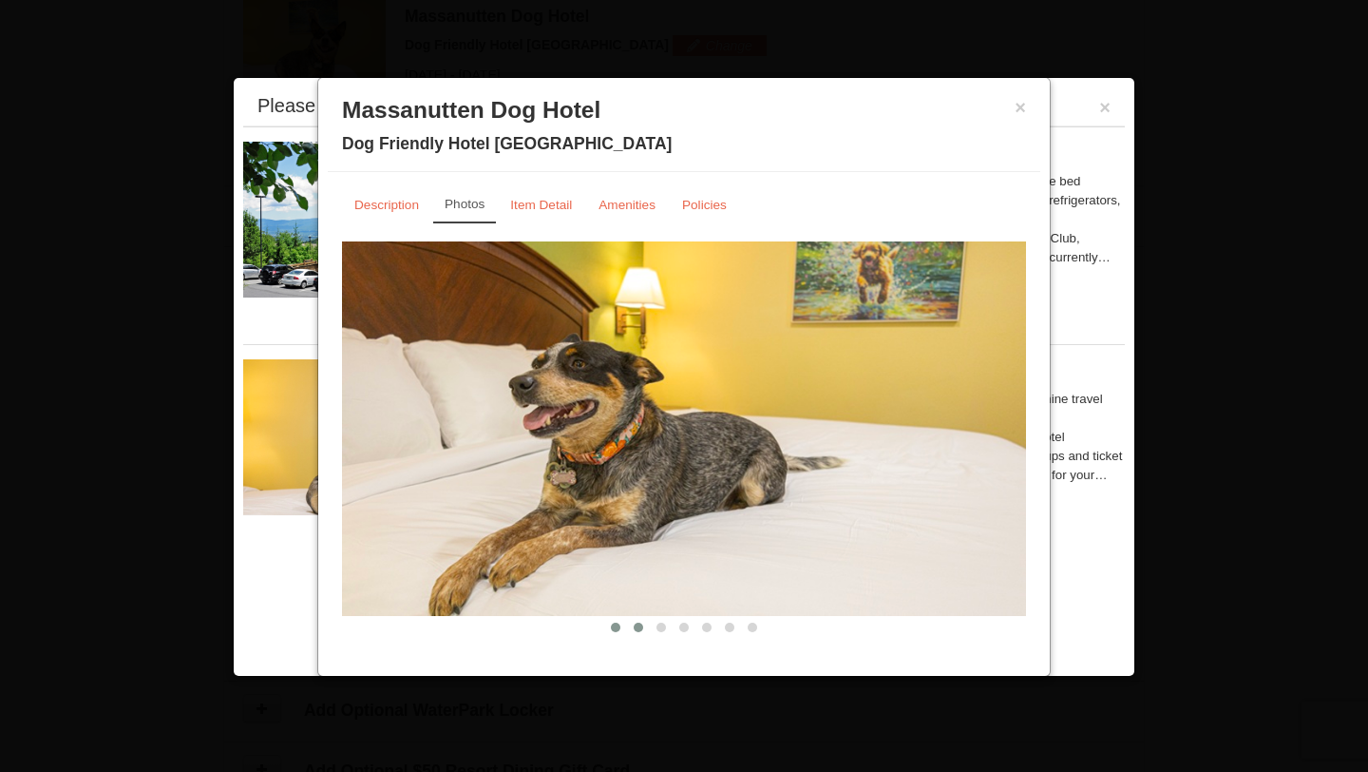
click at [639, 625] on span at bounding box center [639, 627] width 10 height 10
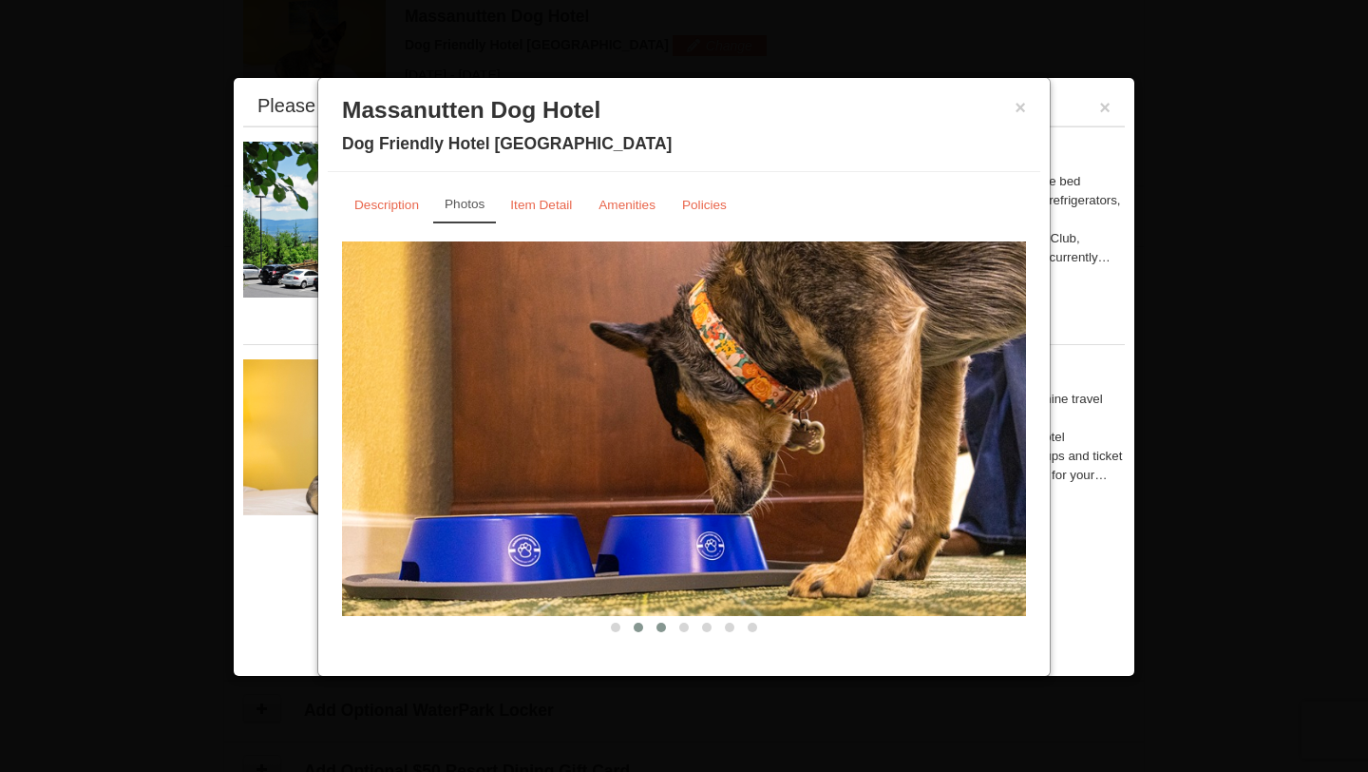
click at [667, 628] on button at bounding box center [661, 627] width 23 height 19
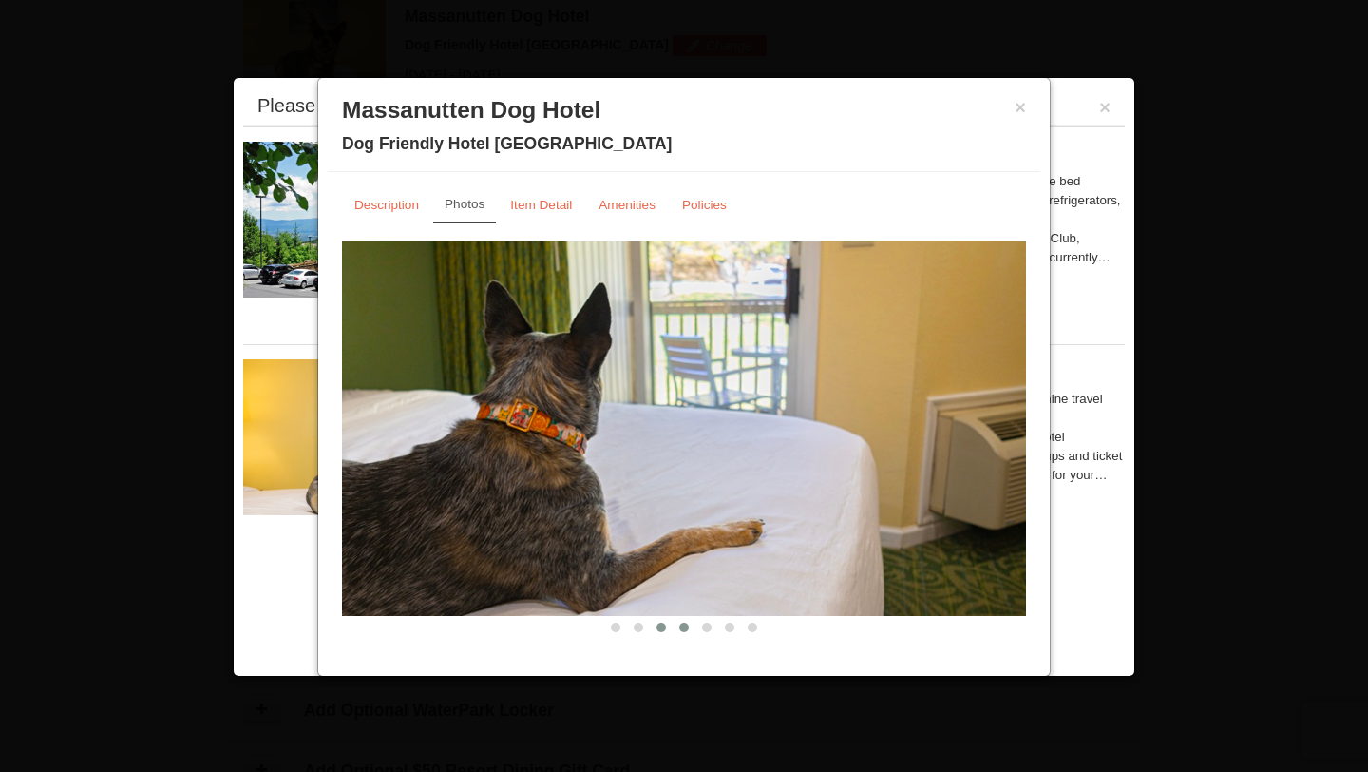
click at [683, 626] on span at bounding box center [684, 627] width 10 height 10
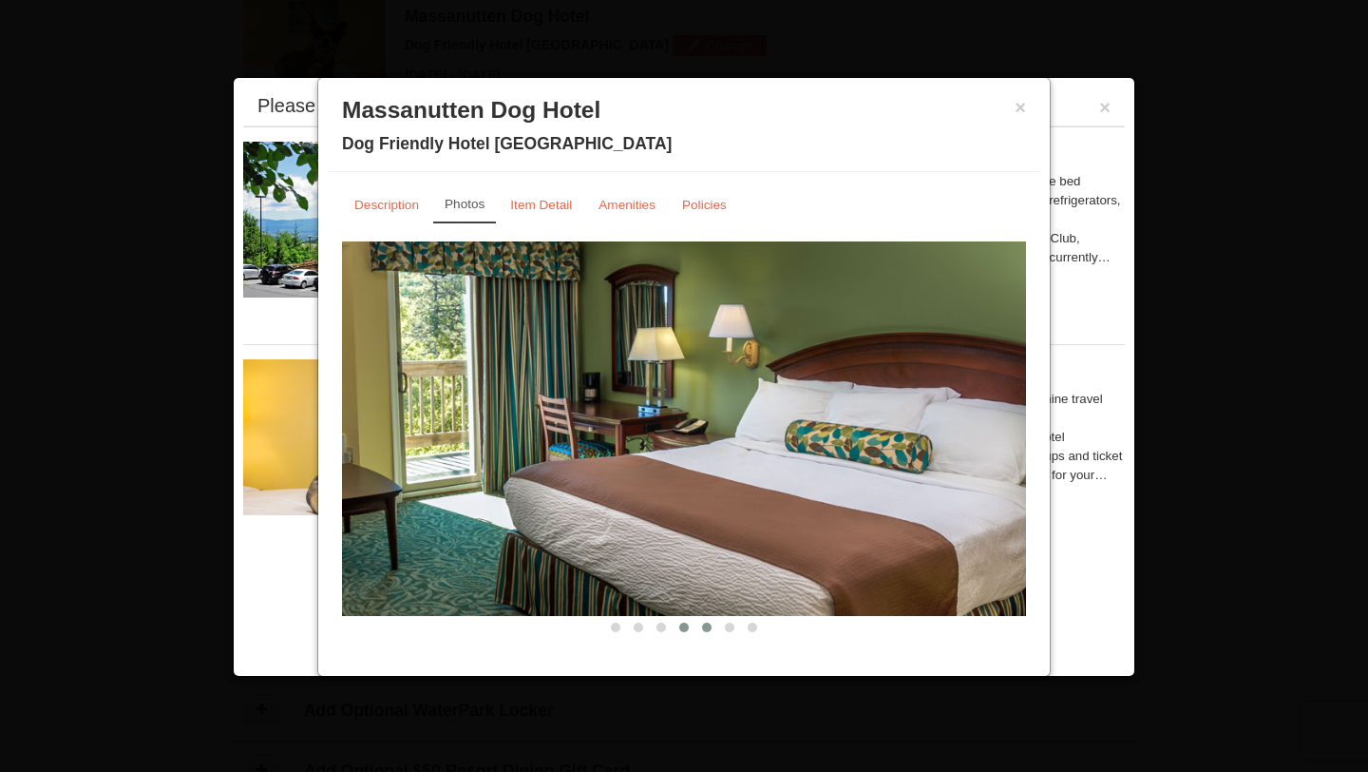
click at [708, 627] on span at bounding box center [707, 627] width 10 height 10
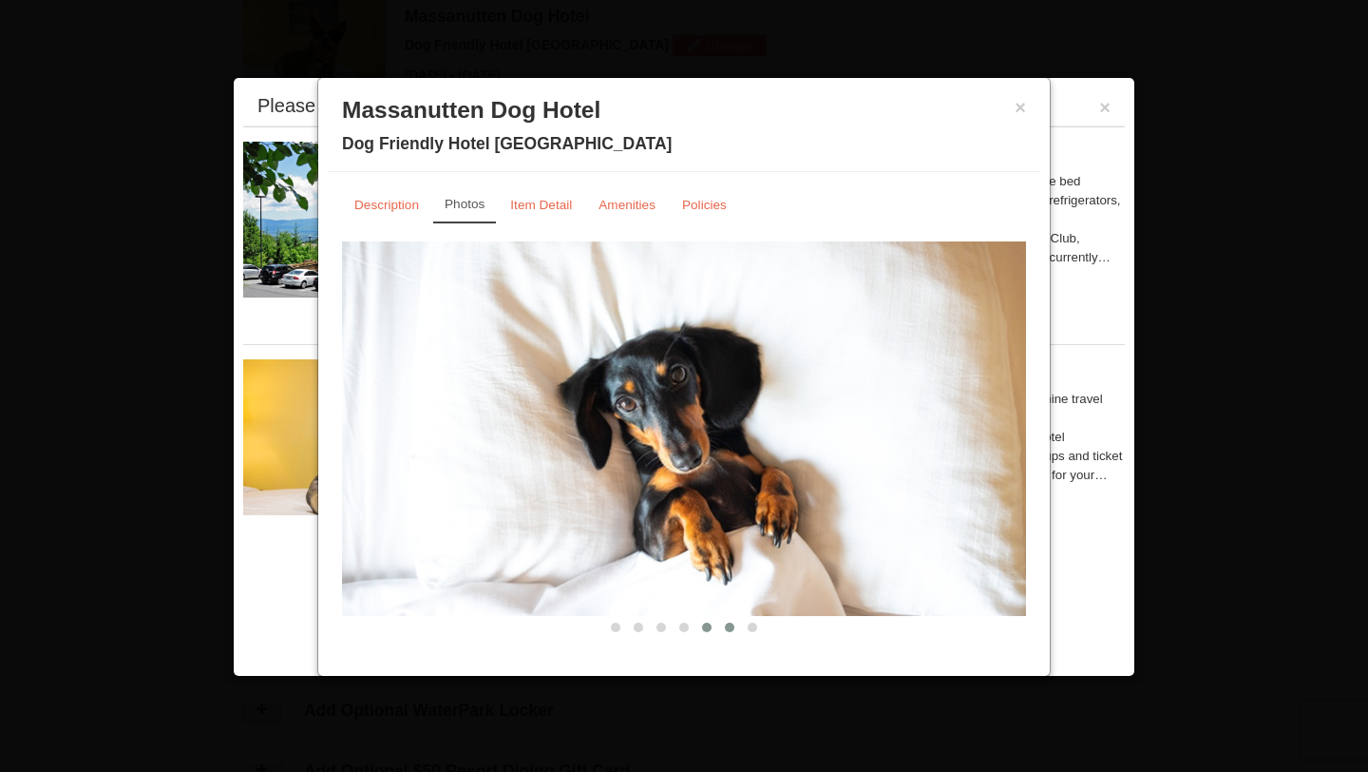
click at [734, 627] on span at bounding box center [730, 627] width 10 height 10
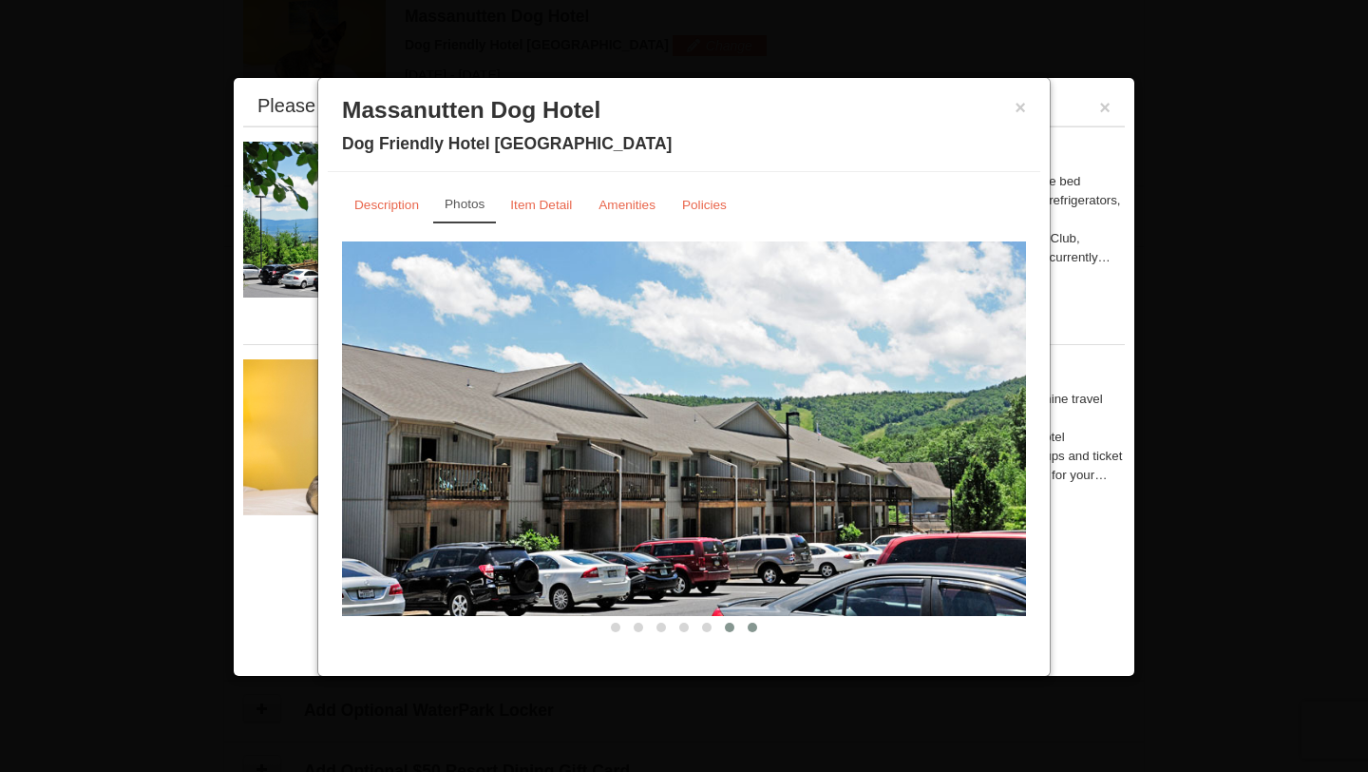
click at [749, 626] on span at bounding box center [753, 627] width 10 height 10
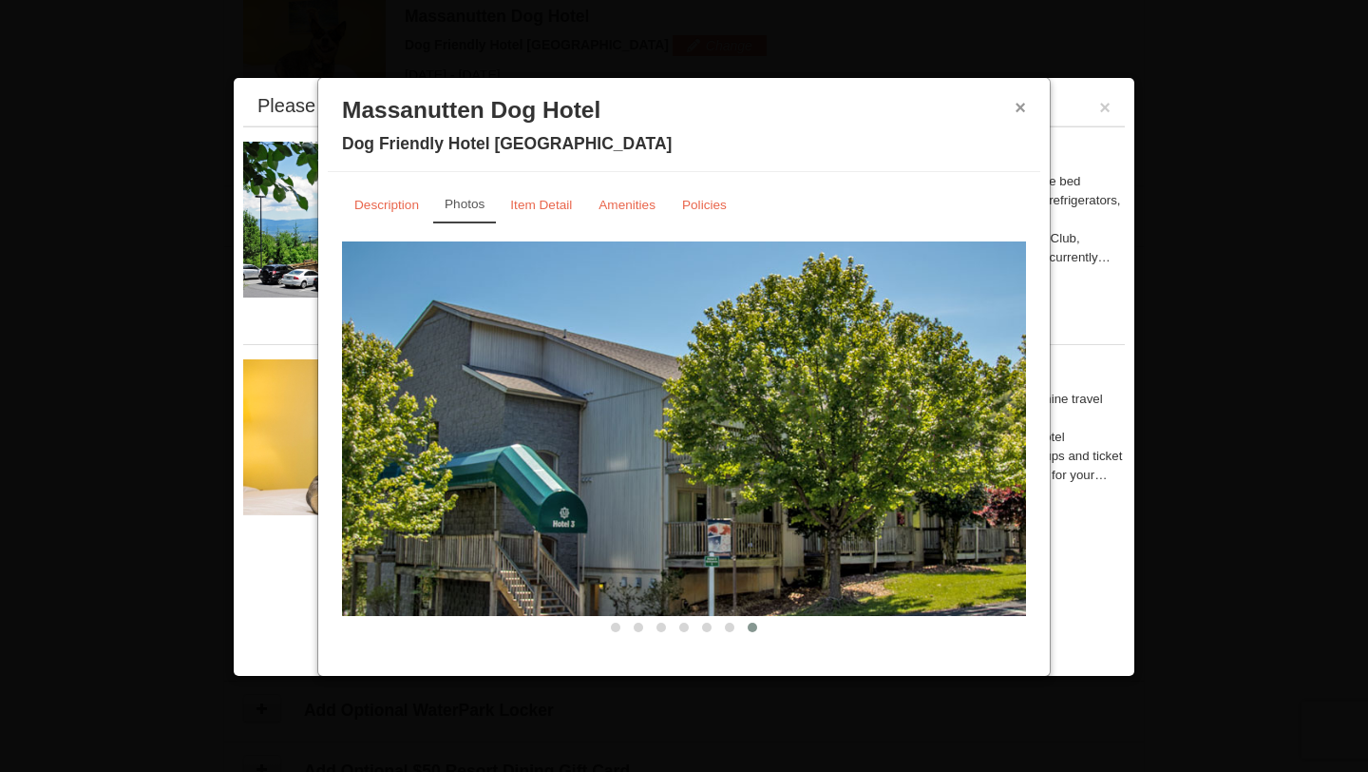
click at [1022, 111] on button "×" at bounding box center [1020, 107] width 11 height 19
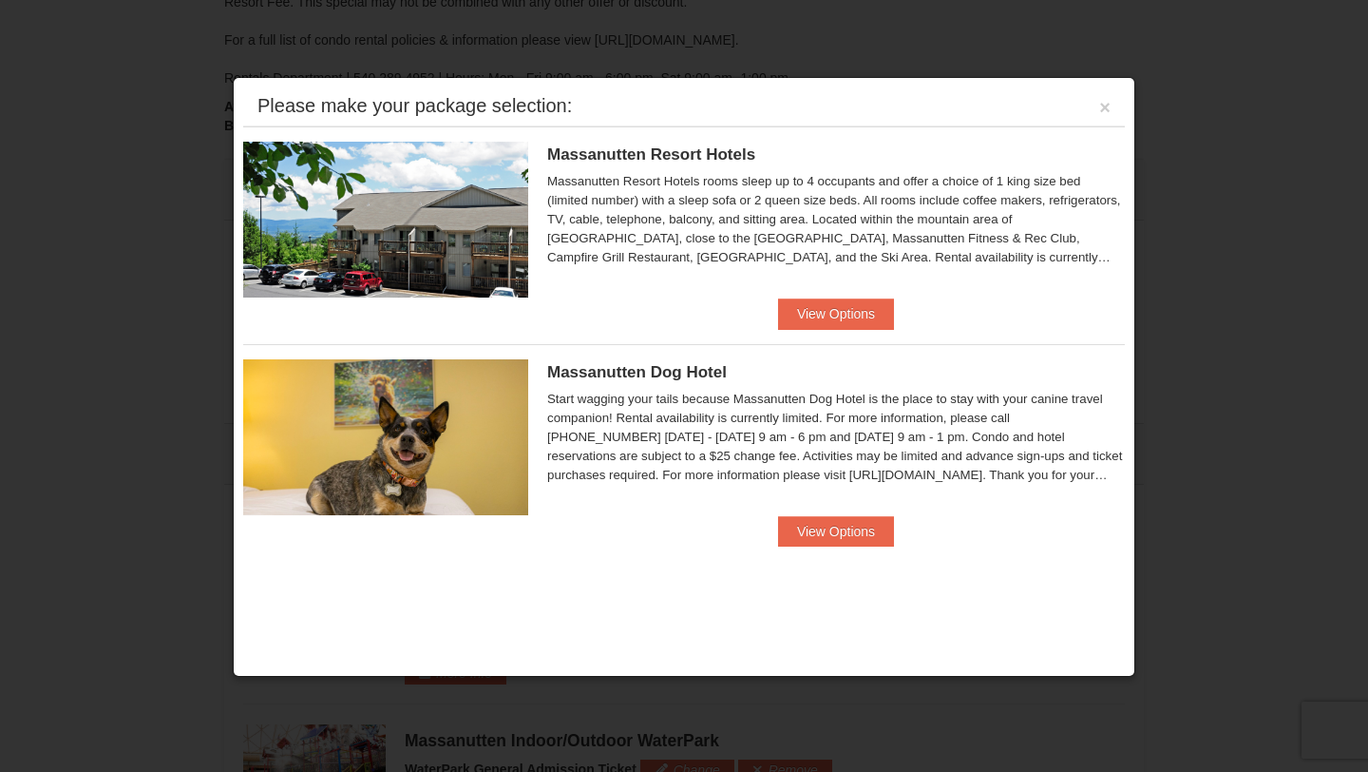
scroll to position [455, 0]
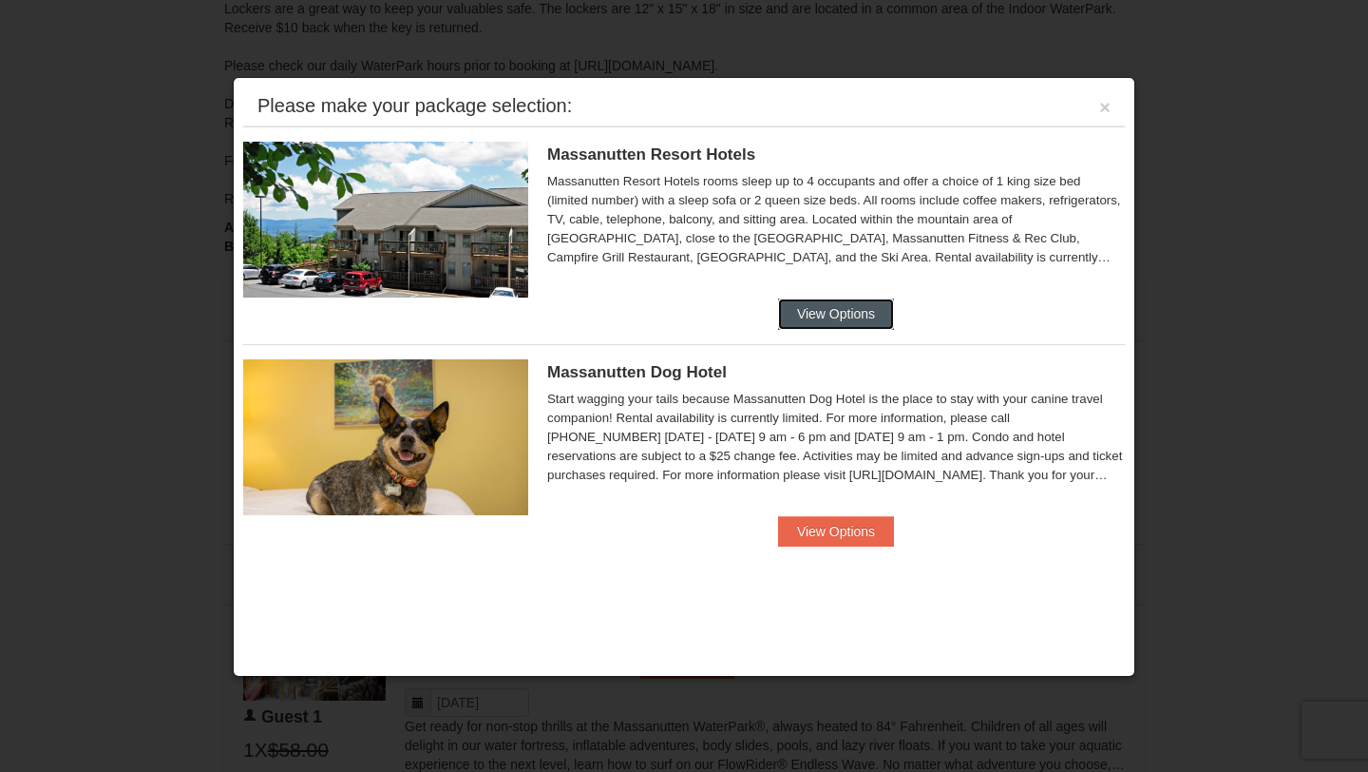
click at [829, 310] on button "View Options" at bounding box center [836, 313] width 116 height 30
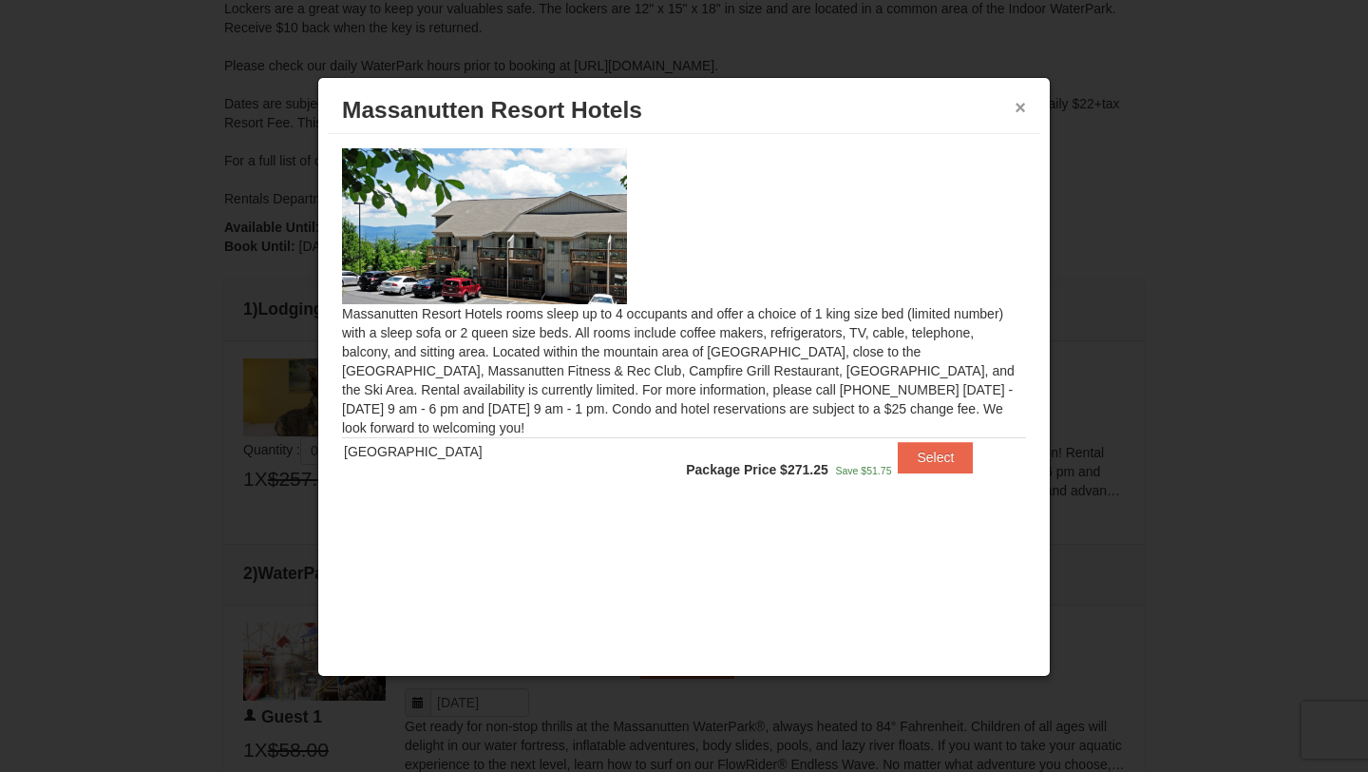
click at [1015, 107] on button "×" at bounding box center [1020, 107] width 11 height 19
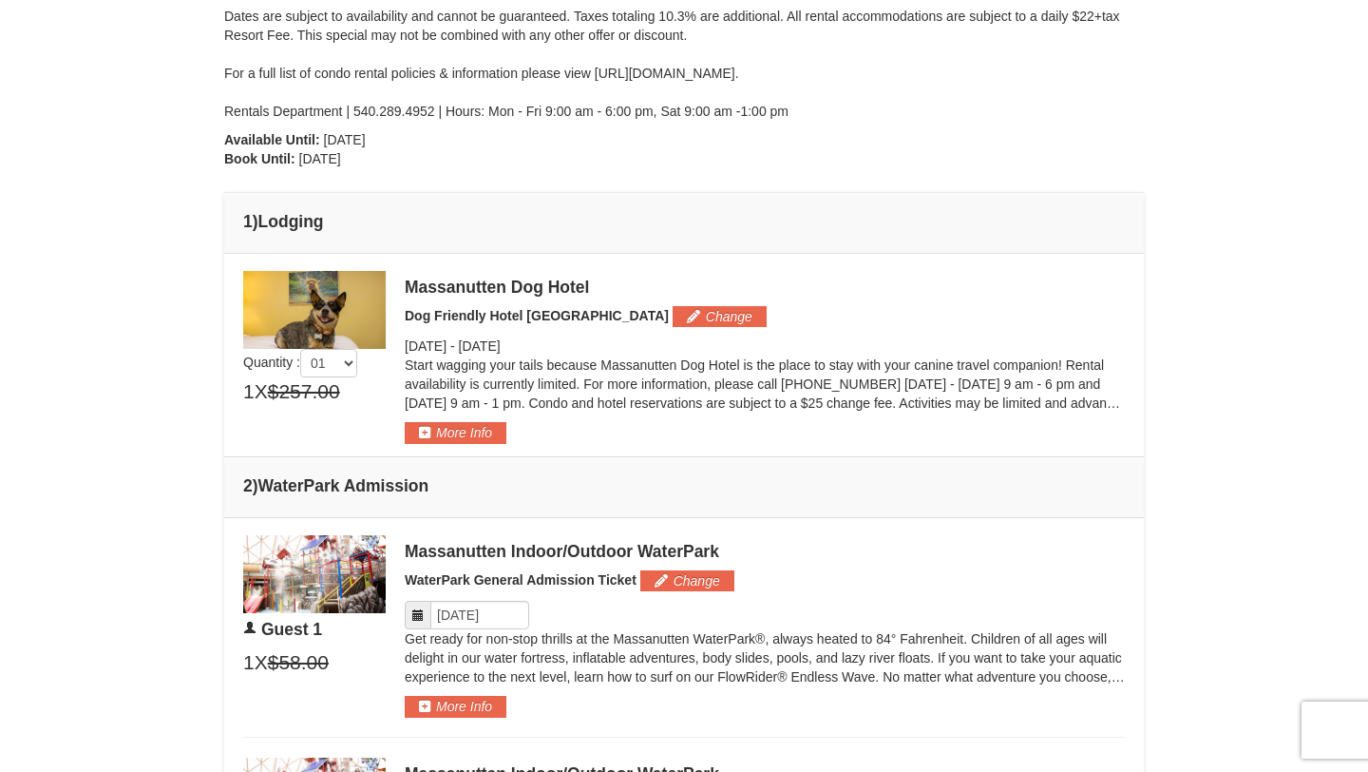
scroll to position [0, 0]
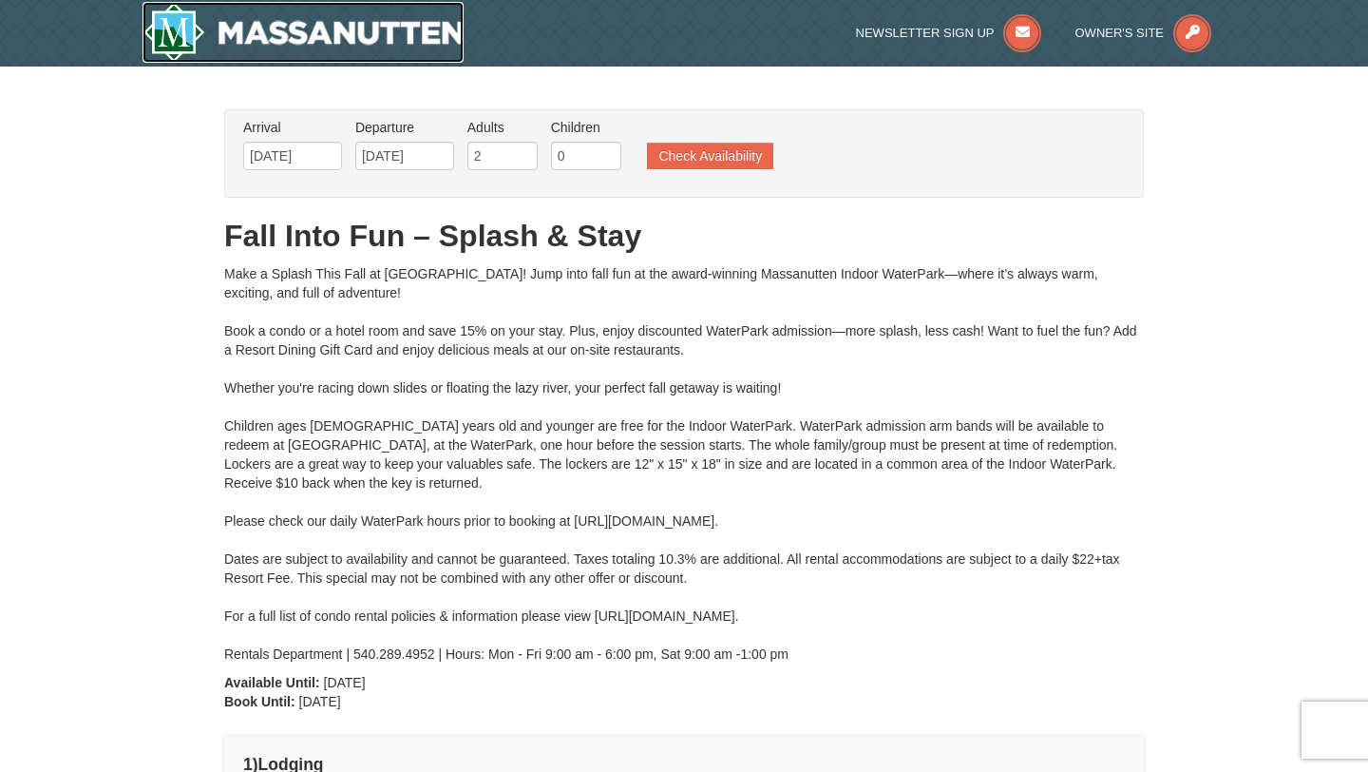
click at [181, 17] on img at bounding box center [303, 32] width 321 height 61
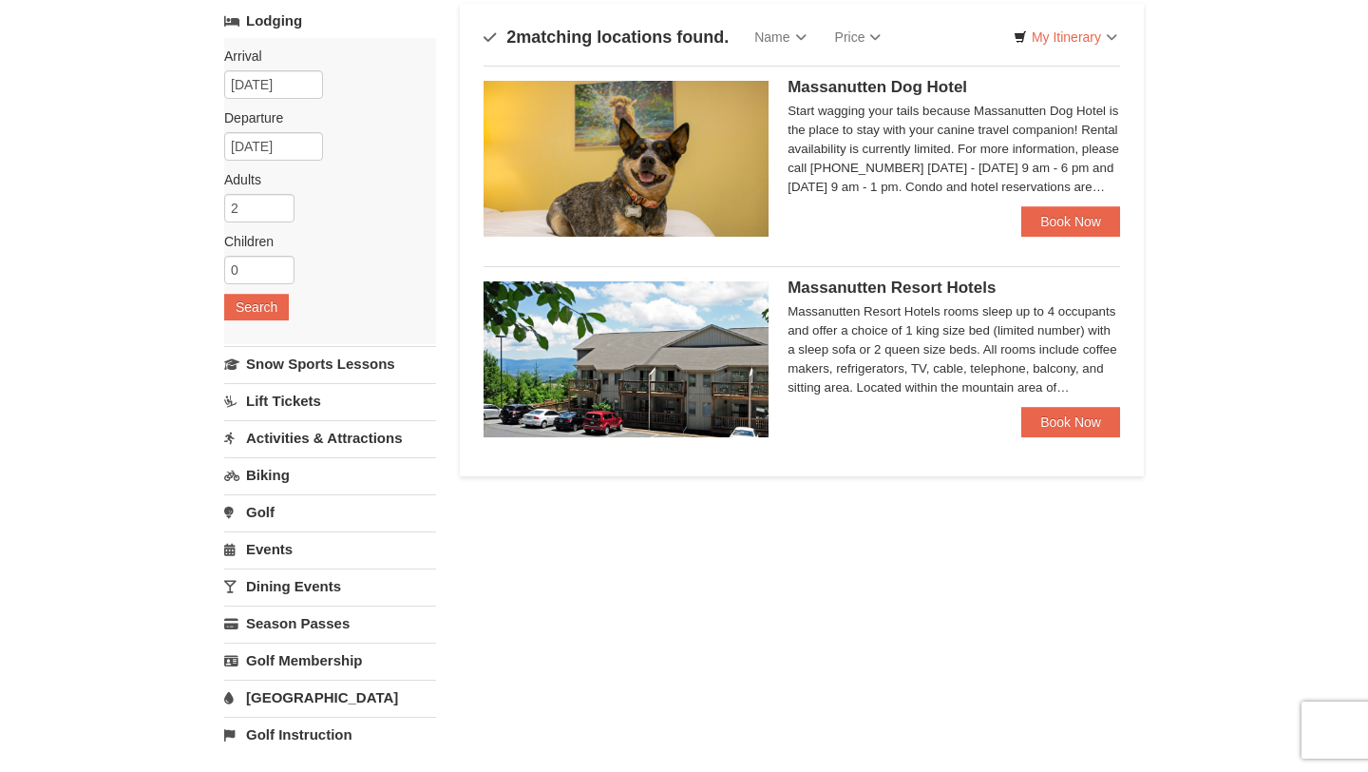
scroll to position [126, 0]
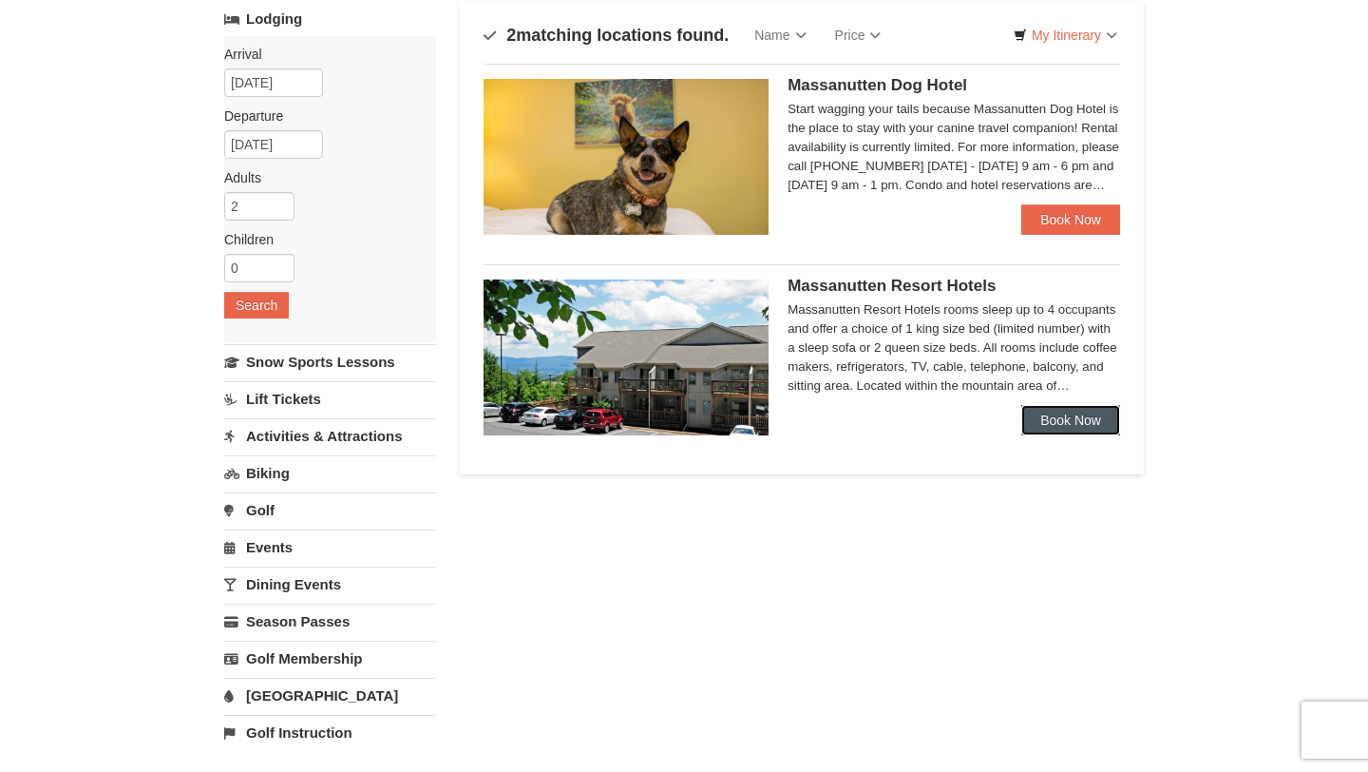
click at [1038, 418] on link "Book Now" at bounding box center [1070, 420] width 99 height 30
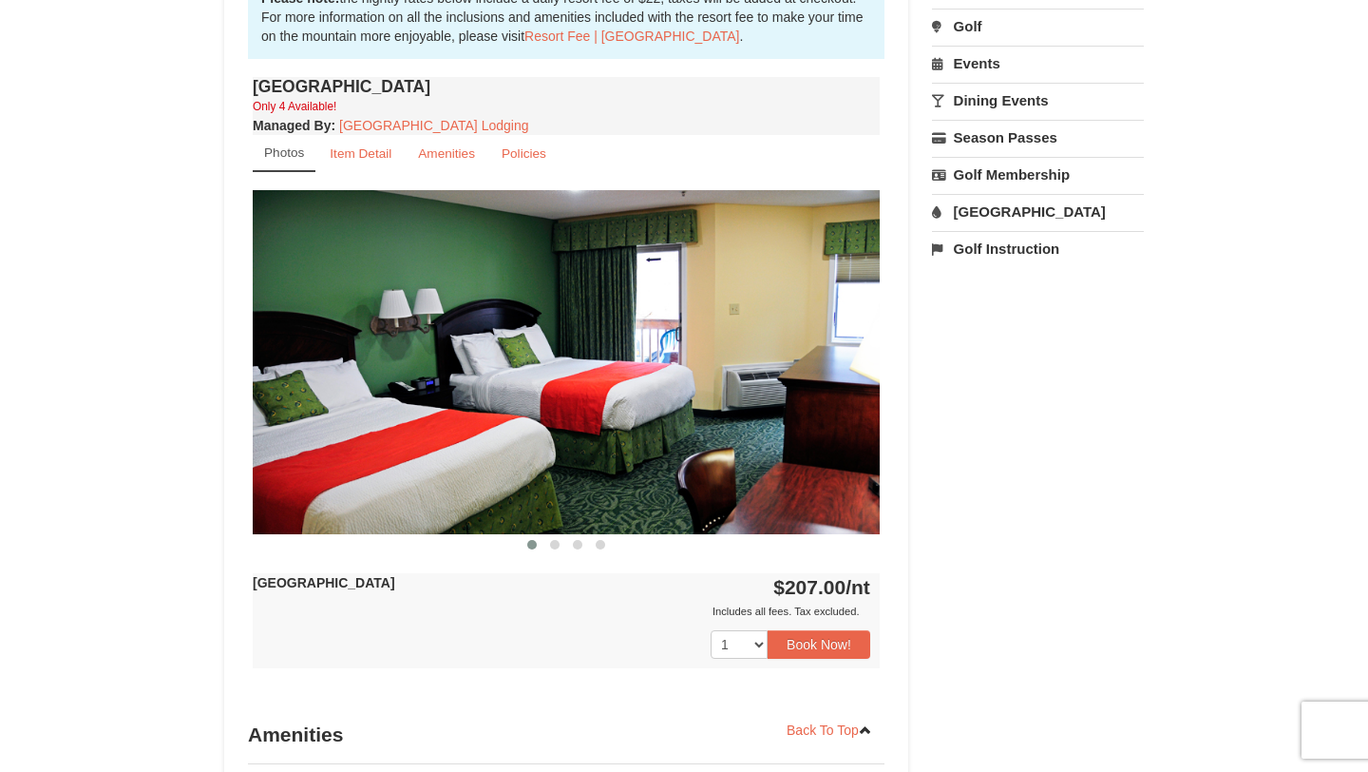
scroll to position [622, 0]
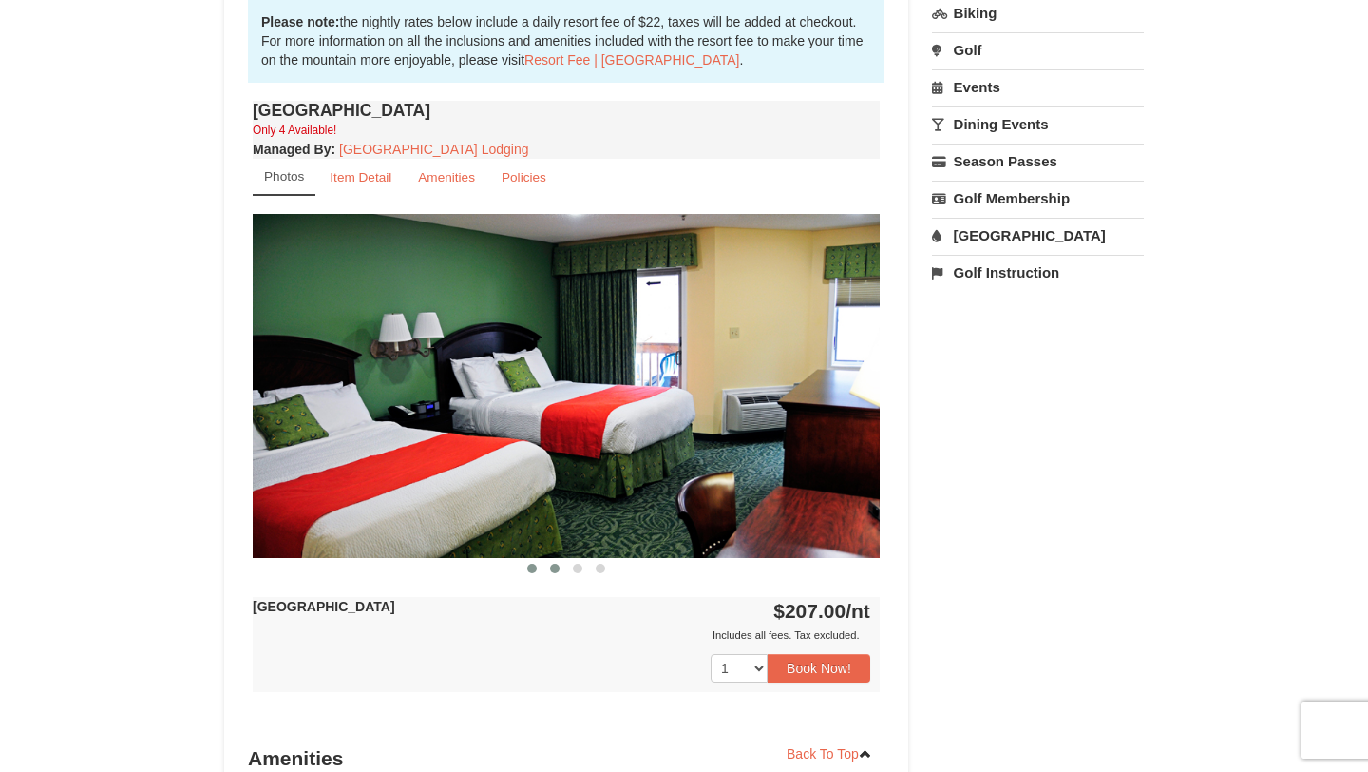
click at [553, 569] on span at bounding box center [555, 568] width 10 height 10
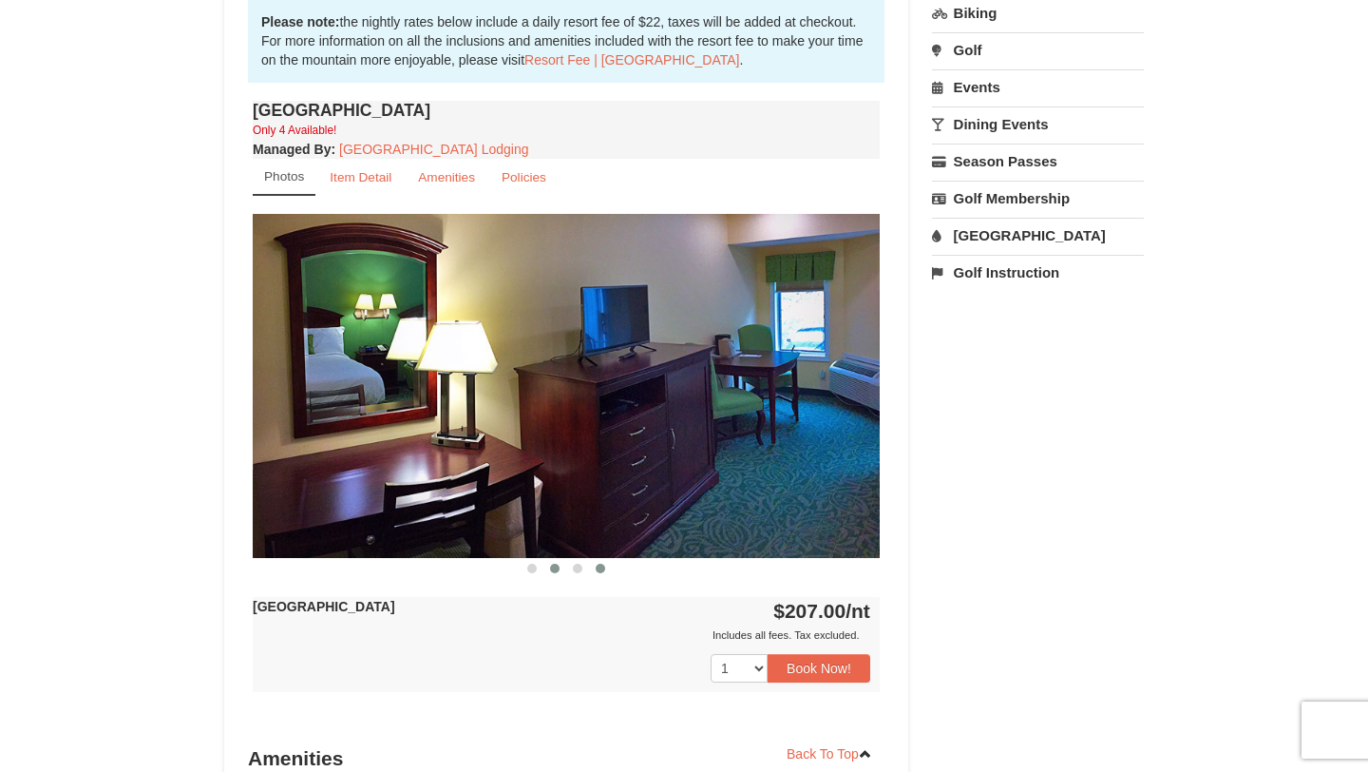
click at [599, 570] on span at bounding box center [601, 568] width 10 height 10
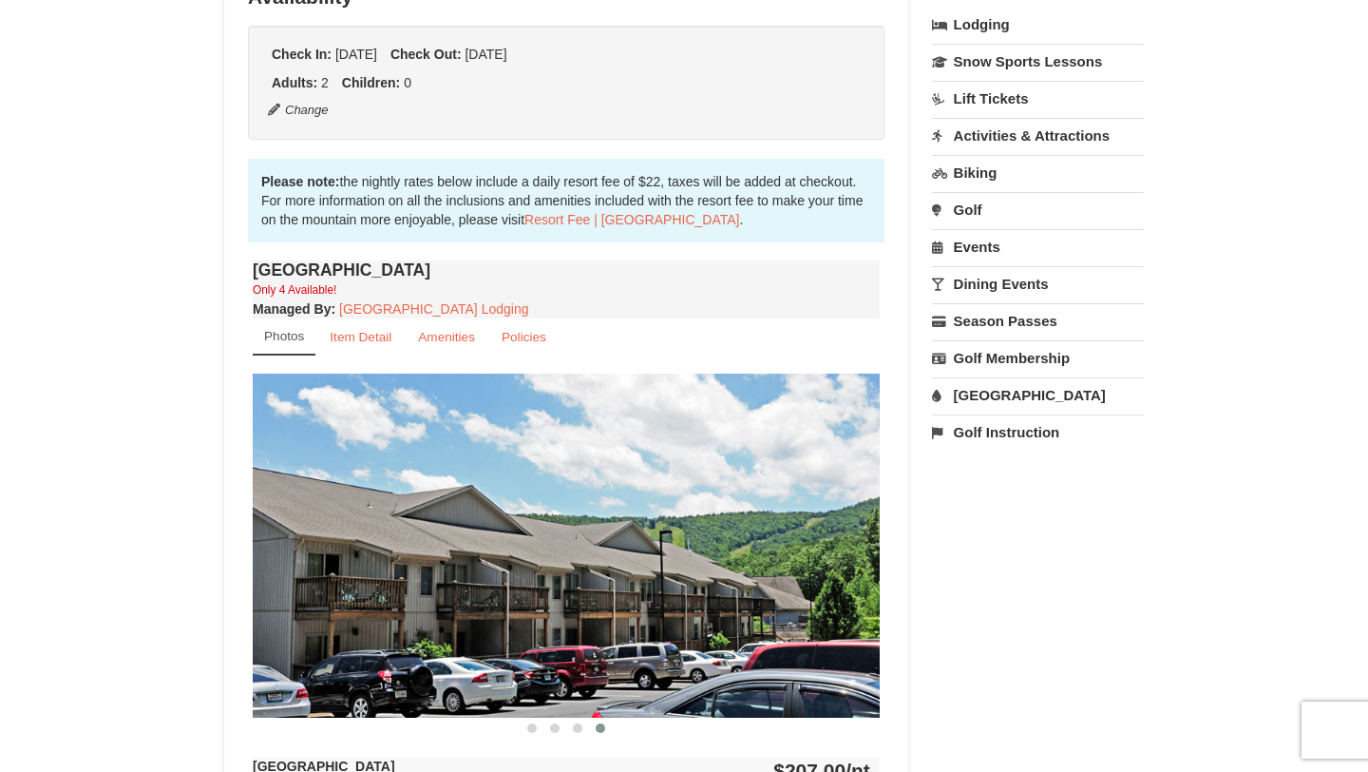
scroll to position [449, 0]
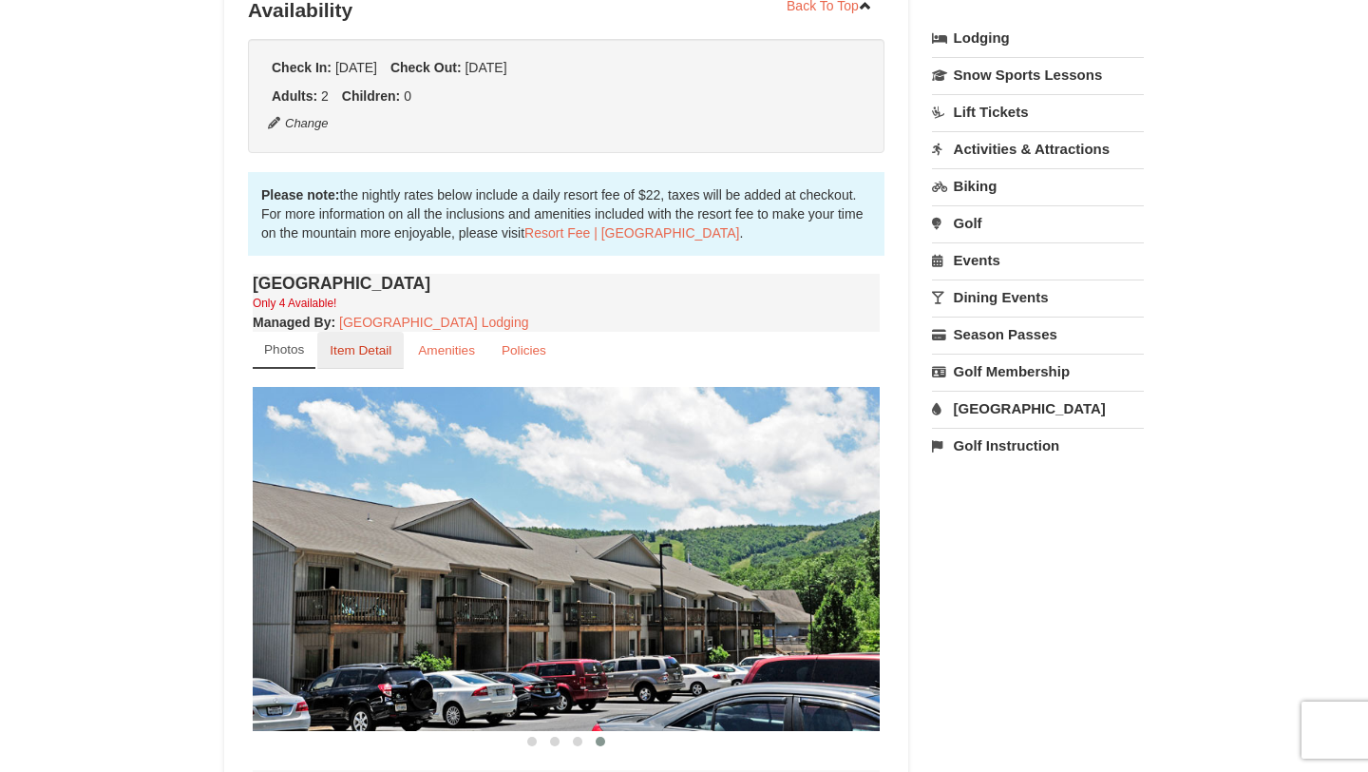
click at [389, 351] on small "Item Detail" at bounding box center [361, 350] width 62 height 14
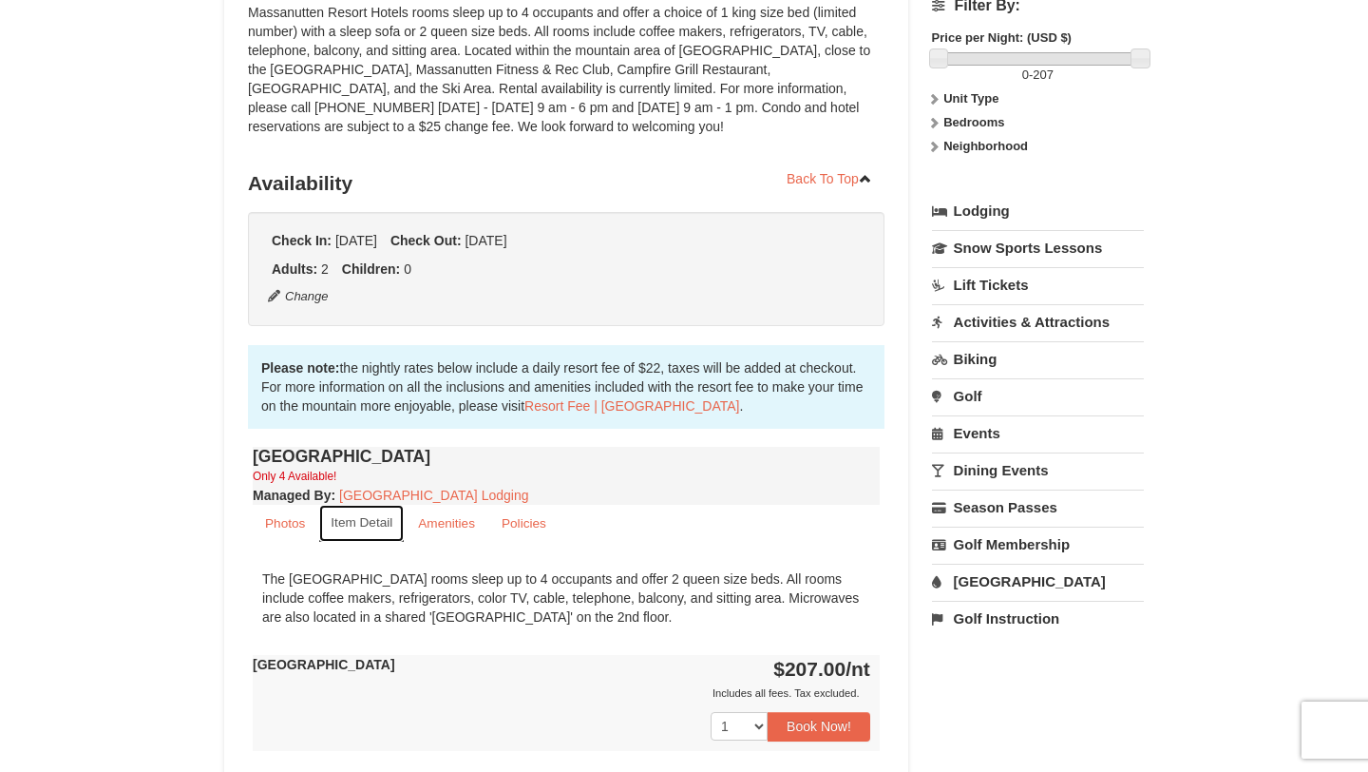
scroll to position [0, 0]
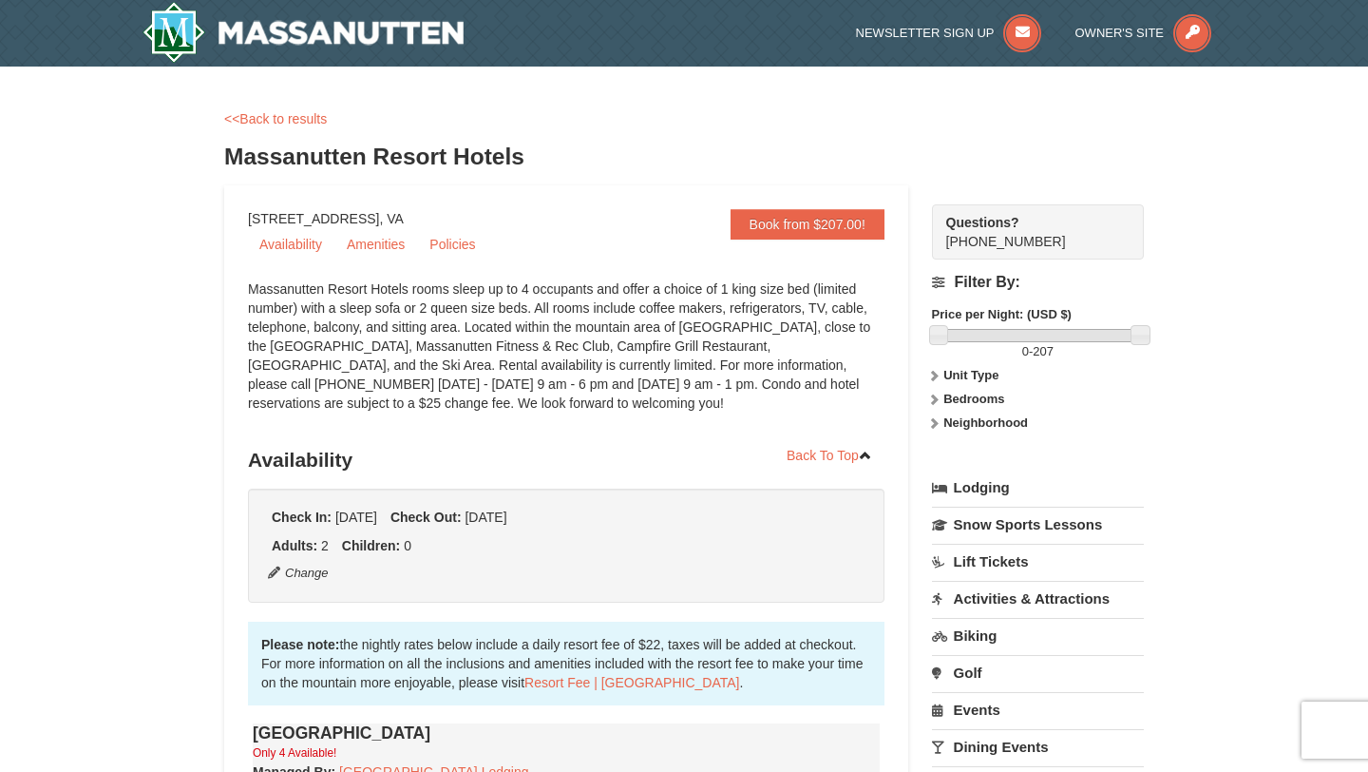
click at [948, 395] on strong "Bedrooms" at bounding box center [973, 398] width 61 height 14
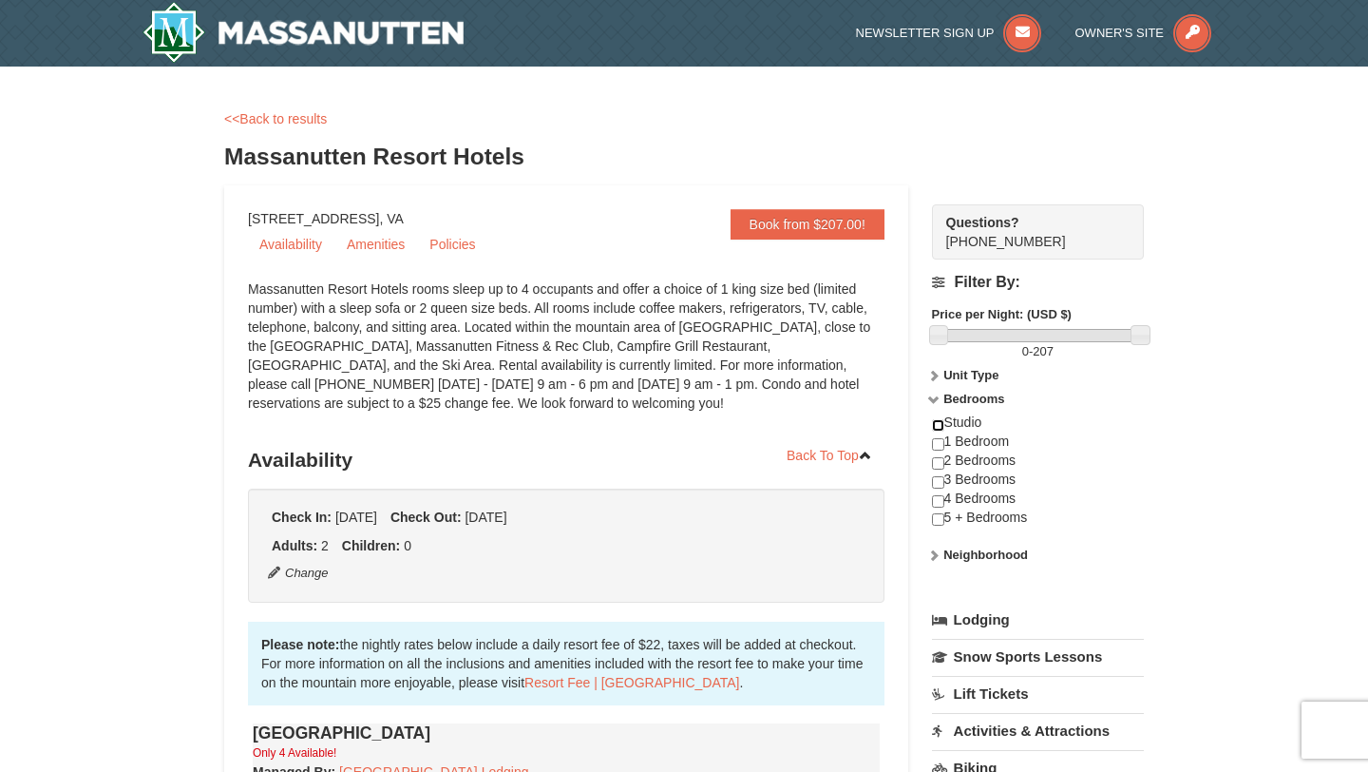
click at [940, 425] on input "checkbox" at bounding box center [938, 425] width 12 height 12
checkbox input "true"
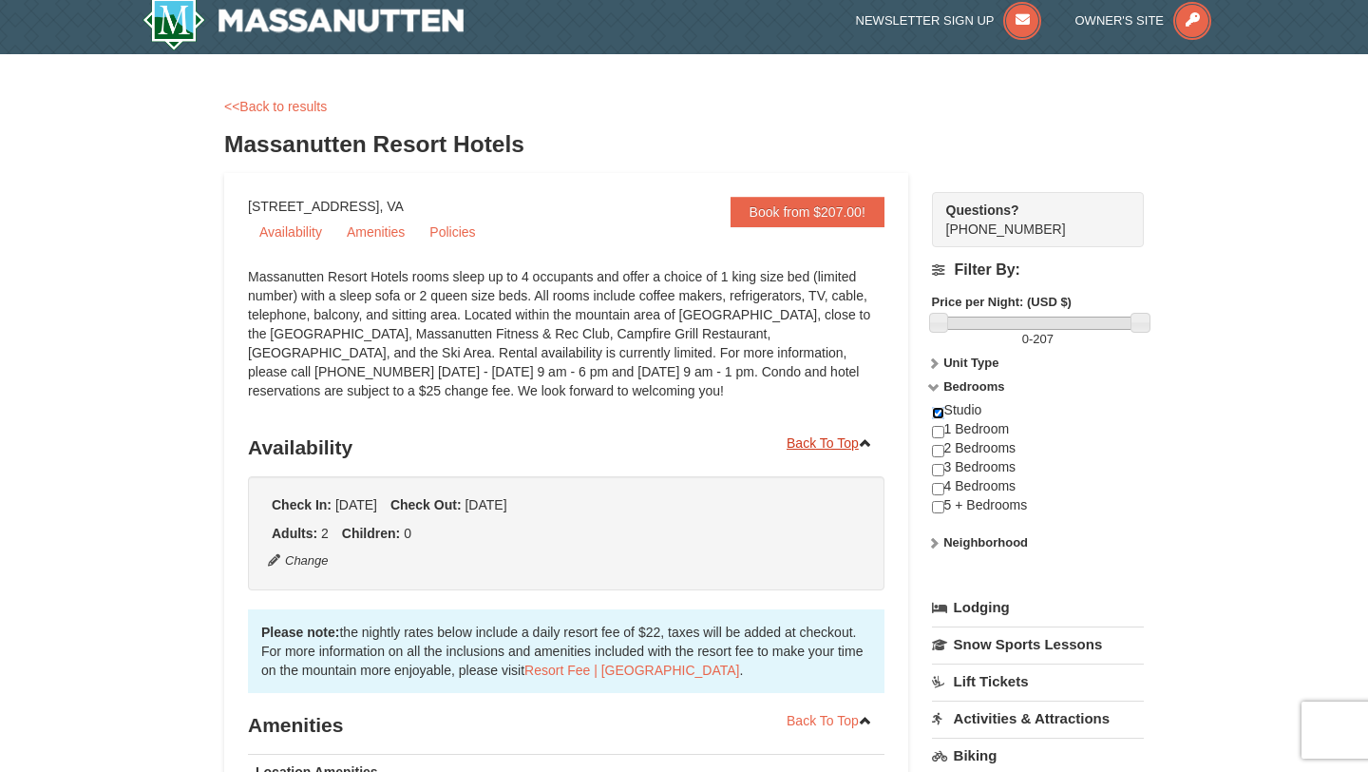
scroll to position [10, 0]
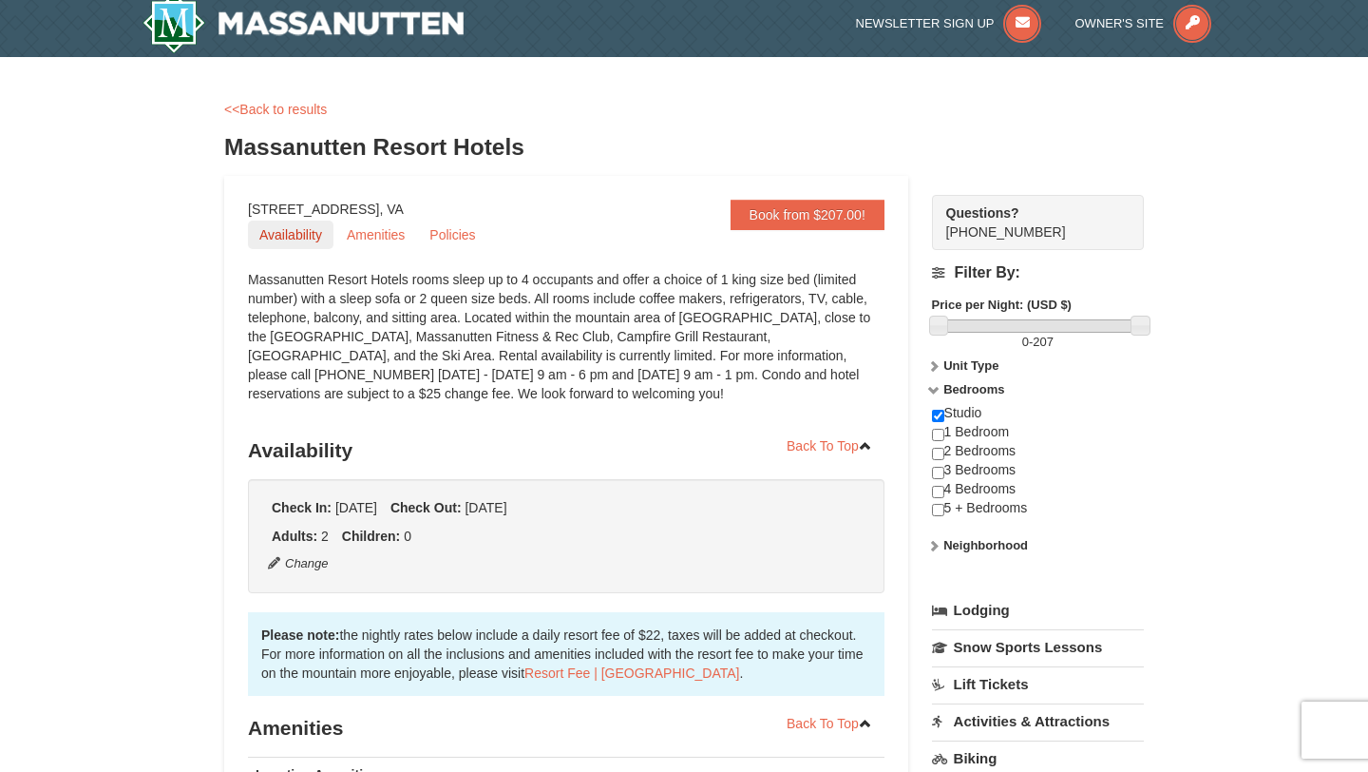
click at [299, 227] on link "Availability" at bounding box center [291, 234] width 86 height 29
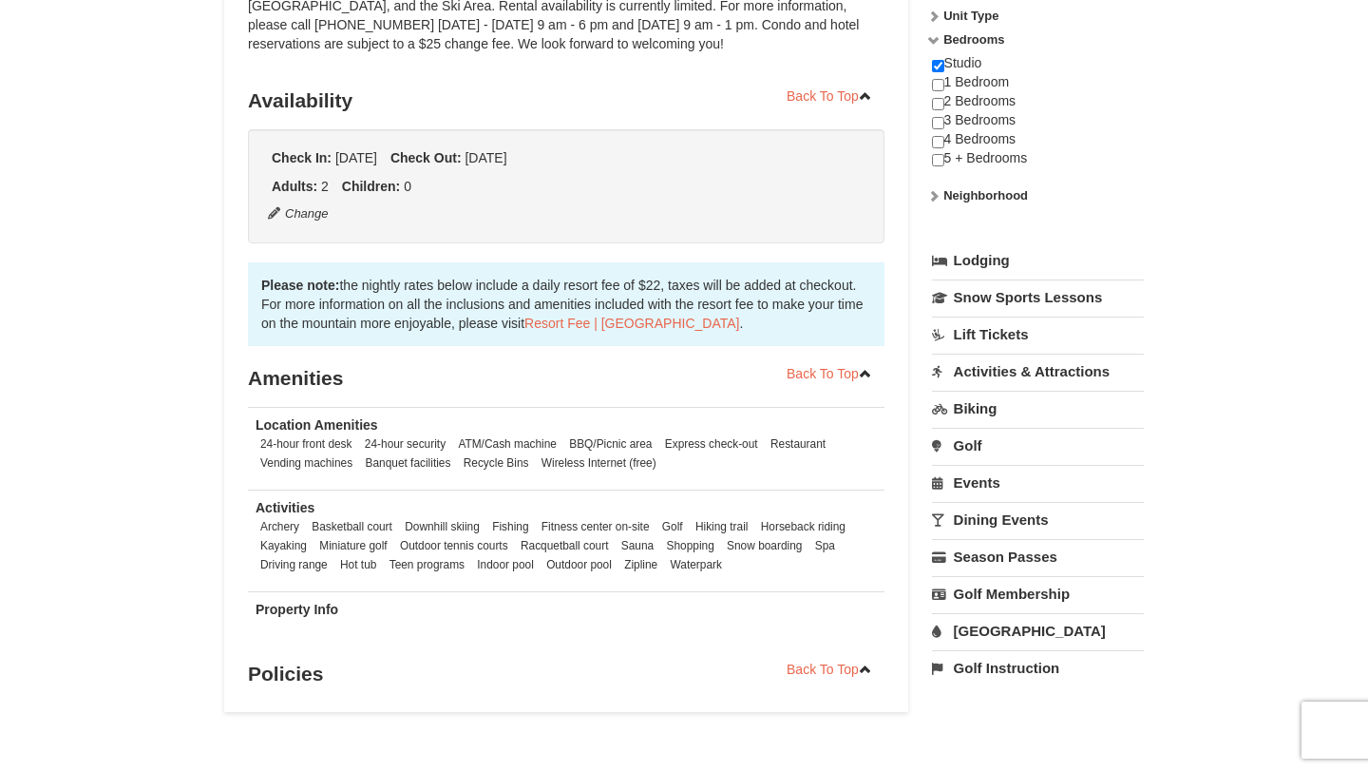
scroll to position [357, 0]
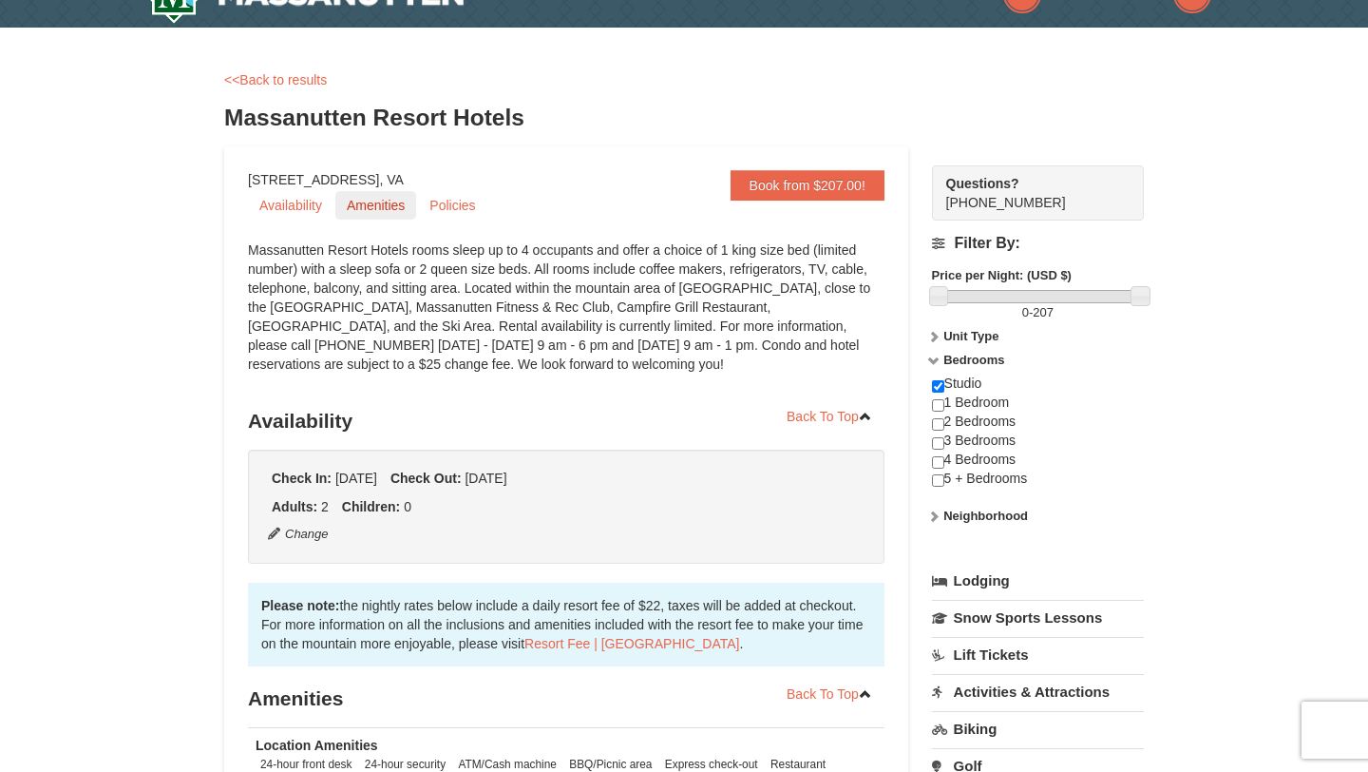
click at [366, 216] on link "Amenities" at bounding box center [375, 205] width 81 height 29
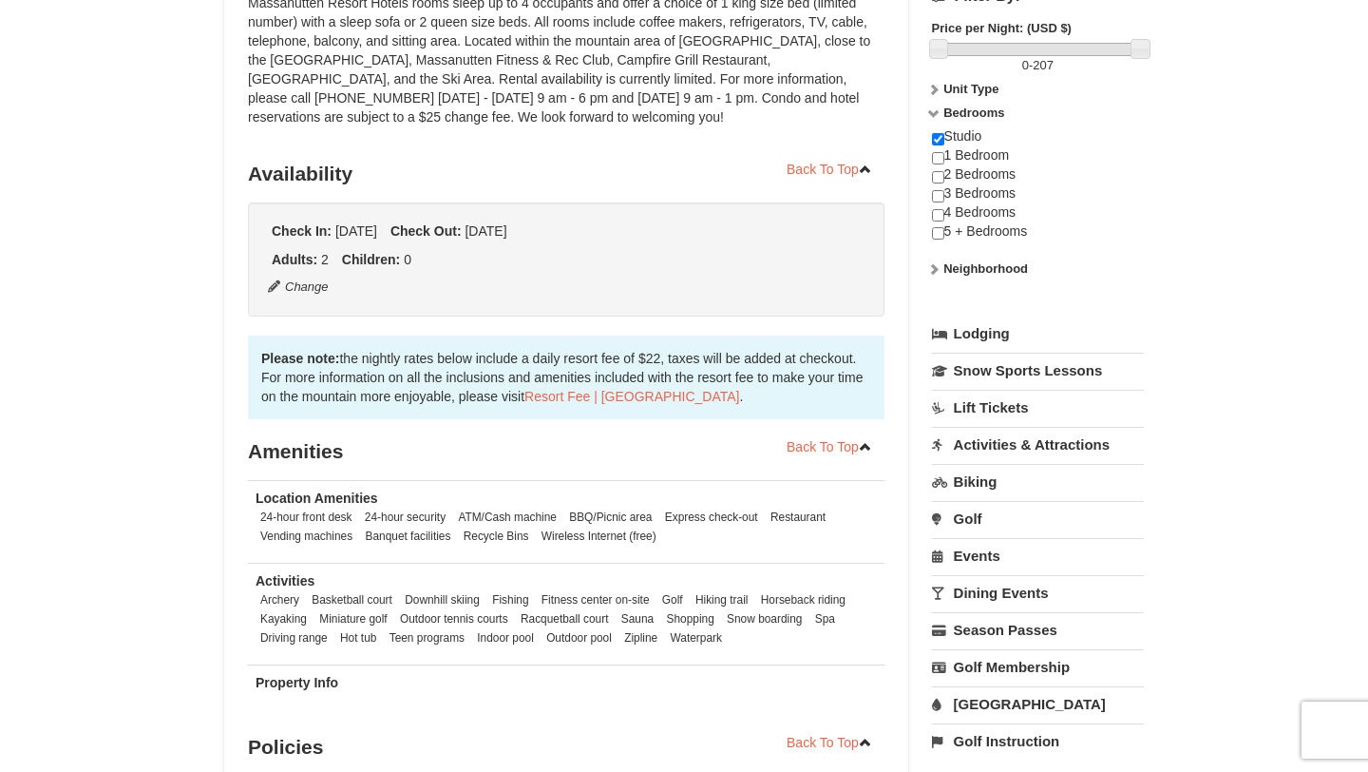
scroll to position [0, 0]
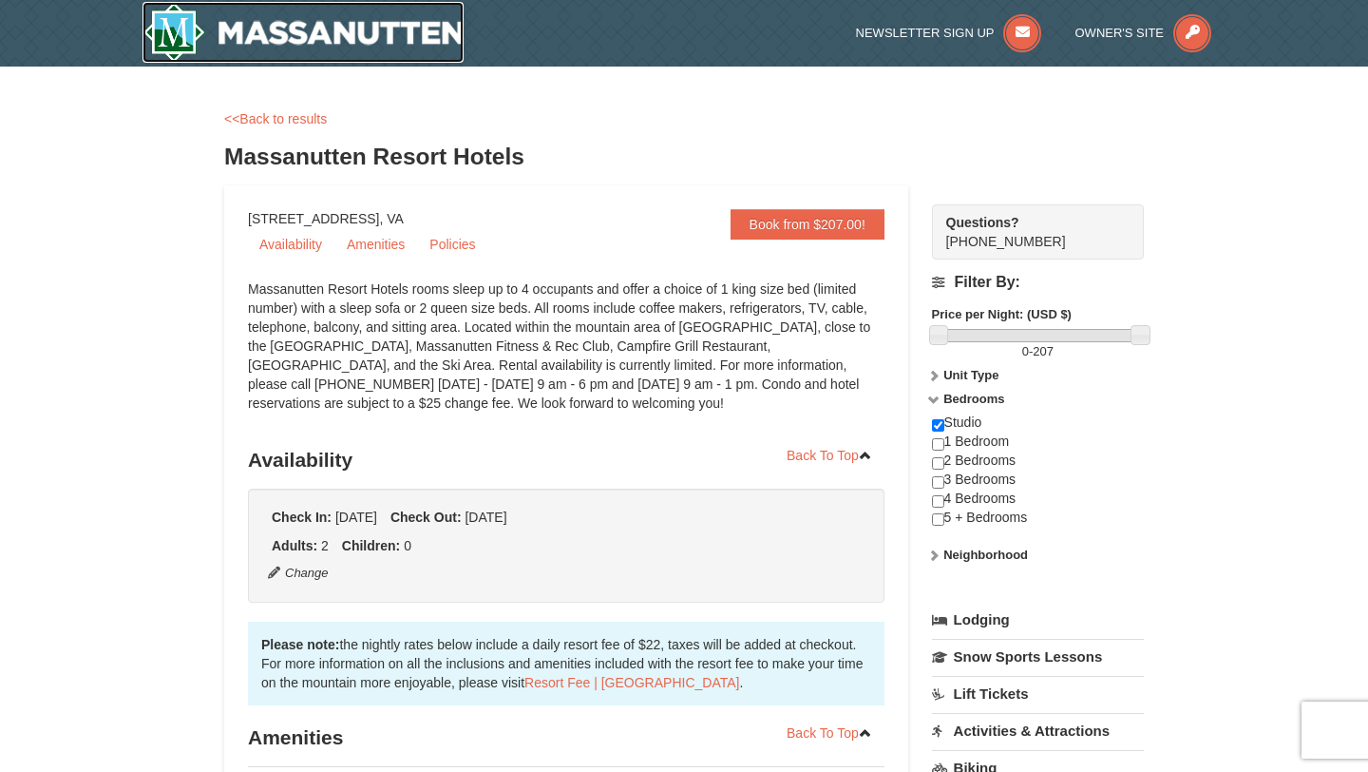
click at [165, 21] on img at bounding box center [303, 32] width 321 height 61
